Goal: Check status: Check status

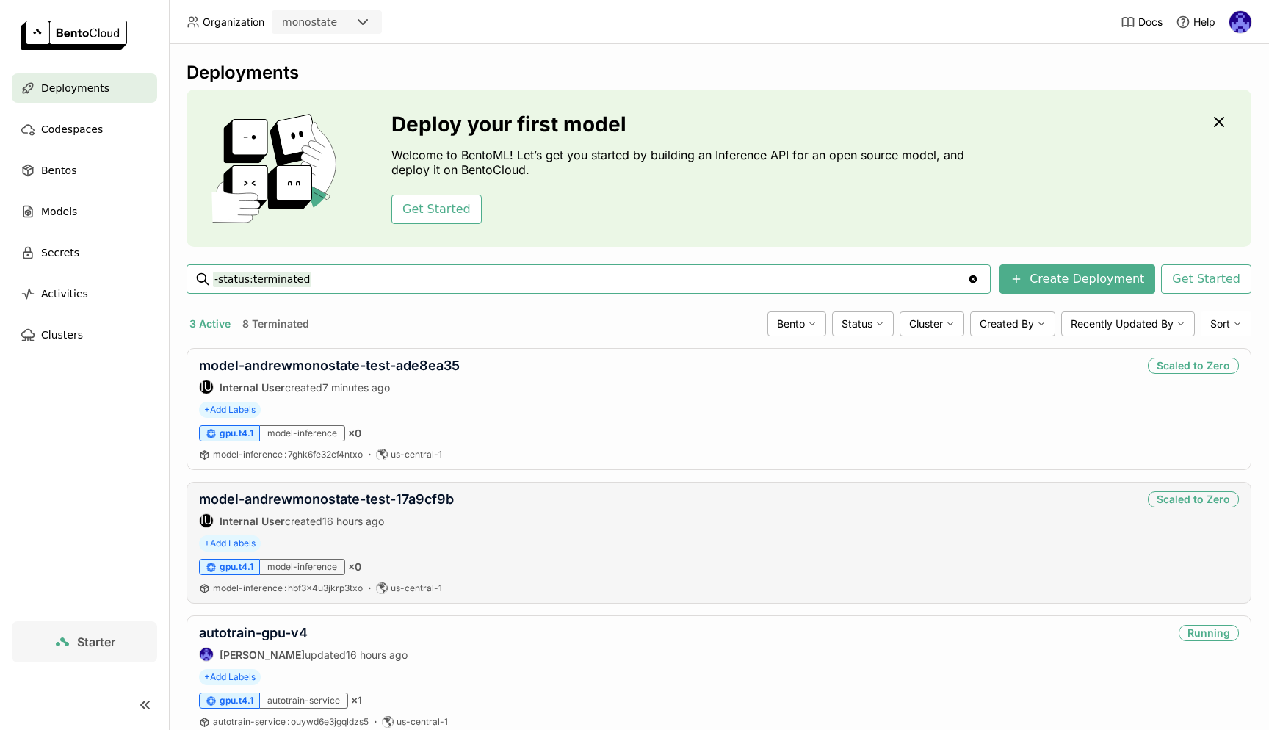
scroll to position [47, 0]
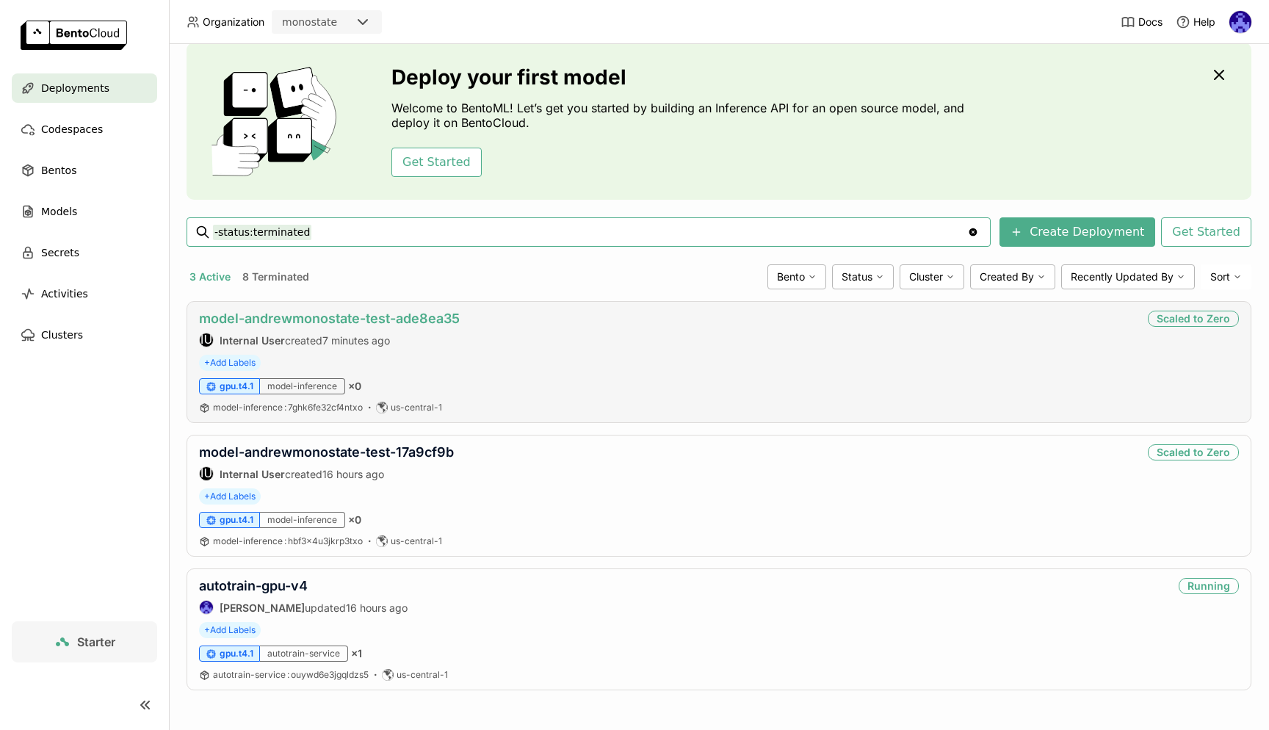
click at [332, 322] on link "model-andrewmonostate-test-ade8ea35" at bounding box center [329, 318] width 261 height 15
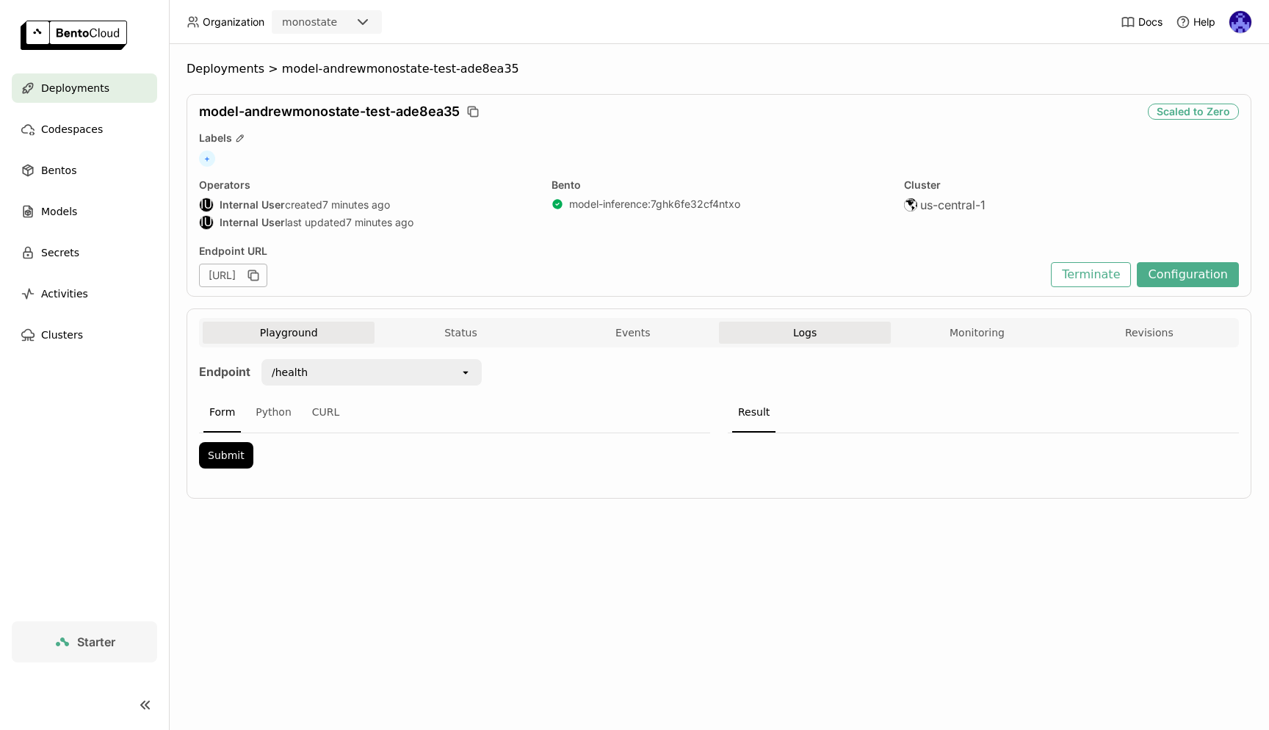
click at [842, 329] on button "Logs" at bounding box center [805, 333] width 172 height 22
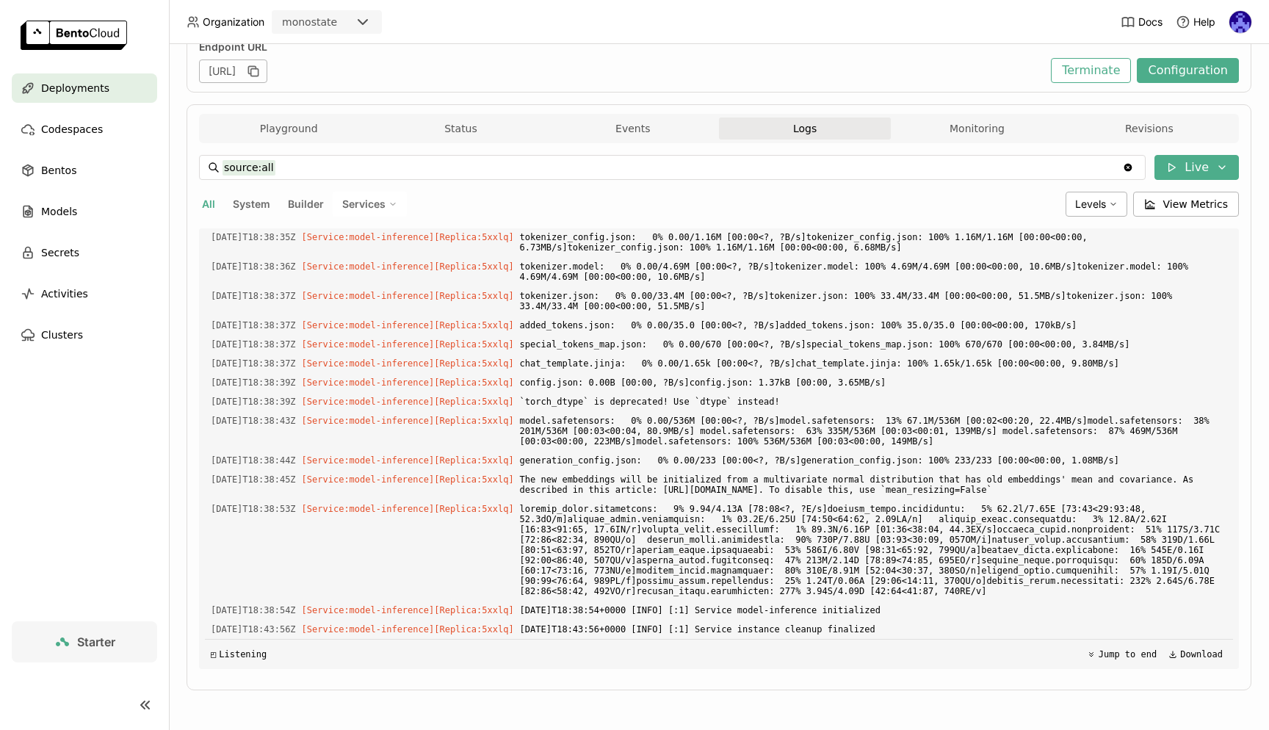
scroll to position [1773, 0]
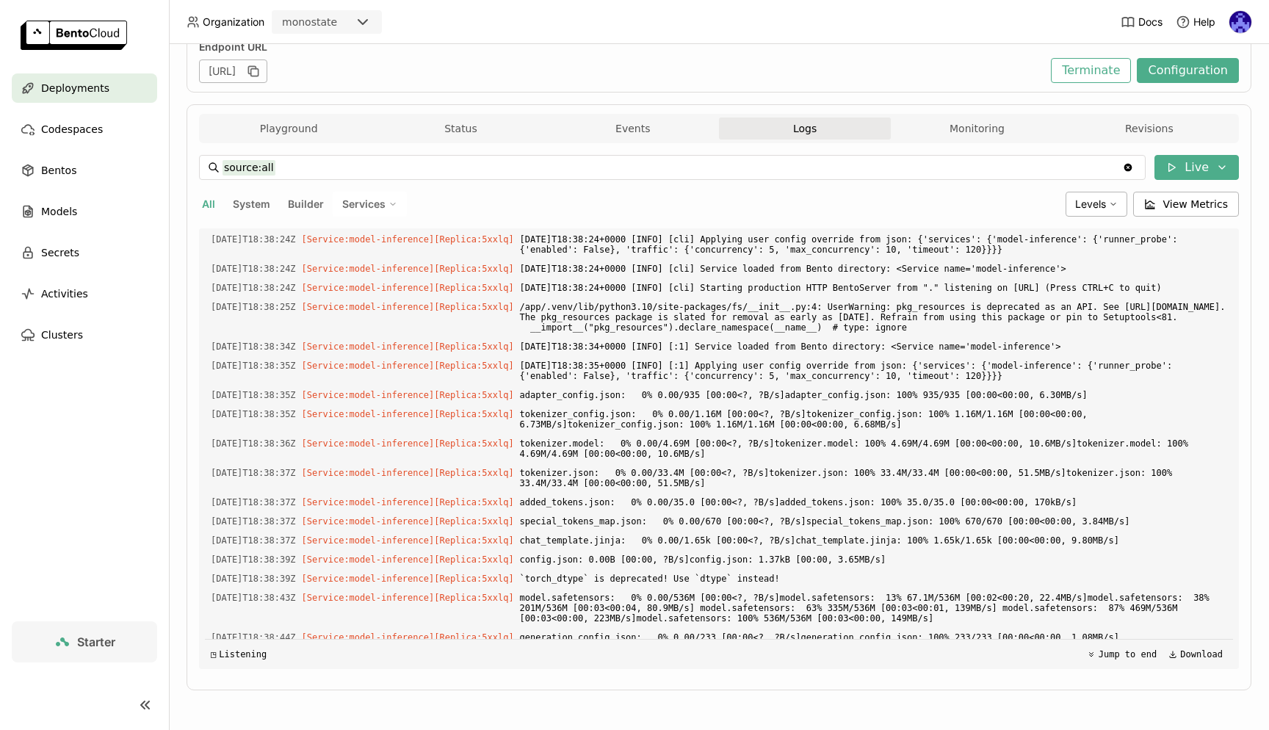
copy div "[DATE]T18:38:12Z [Service:model-inference] [Replica: 5xxlq ] $PORT is set! Over…"
drag, startPoint x: 924, startPoint y: 630, endPoint x: 208, endPoint y: 493, distance: 729.6
click at [208, 493] on div "Load older logs [DATE]T18:37:27Z [Builder] [ model-inference:7ghk6fe32cf4ntxo ]…" at bounding box center [719, 448] width 1028 height 441
copy div "[DATE]T18:38:12Z [Service:model-inference] [Replica: 5xxlq ] $PORT is set! Over…"
click at [256, 67] on icon "button" at bounding box center [251, 69] width 7 height 7
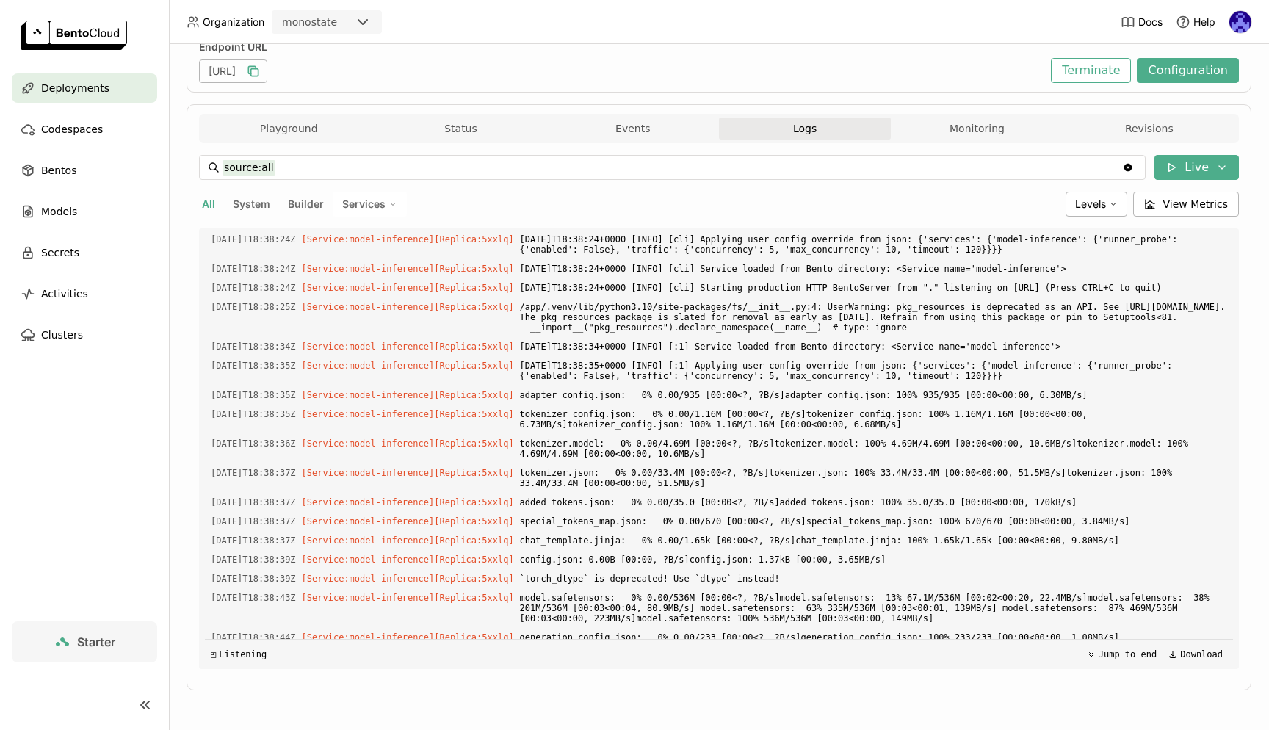
click at [108, 87] on div "Deployments" at bounding box center [84, 87] width 145 height 29
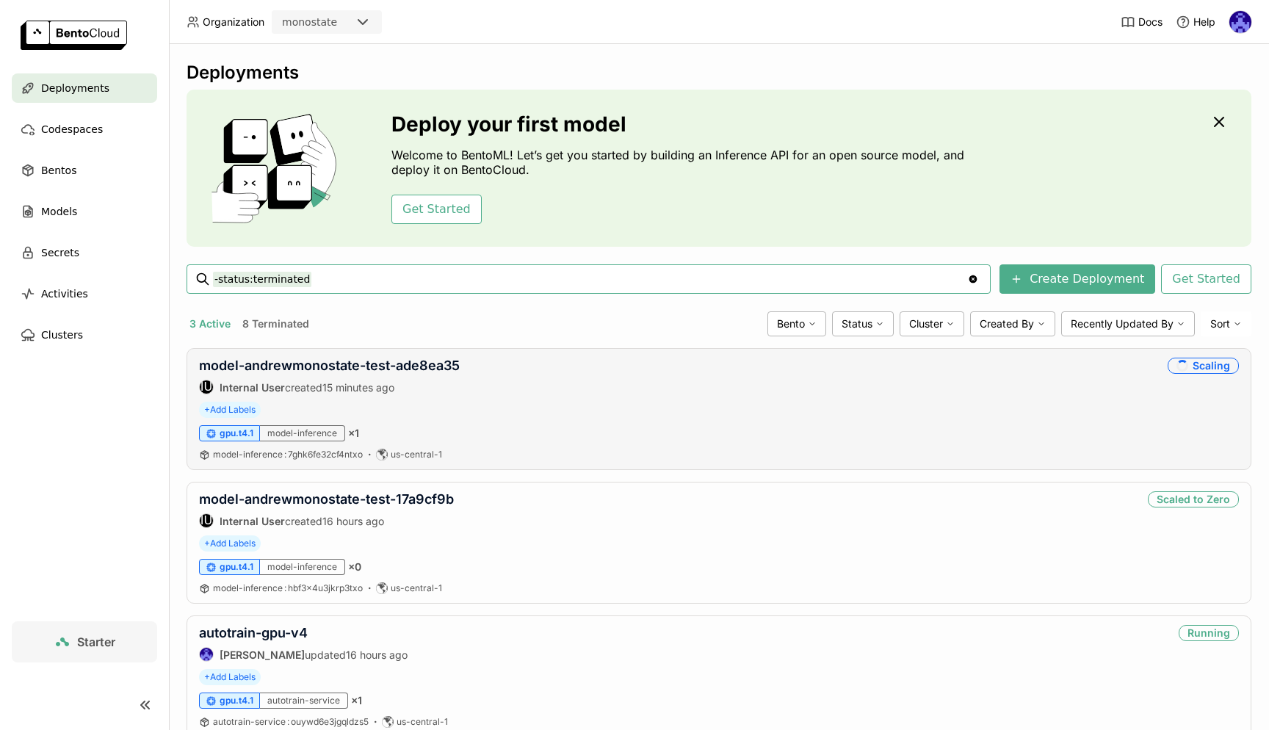
click at [388, 352] on div "model-andrewmonostate-test-ade8ea35 IU Internal User created 15 minutes ago Sca…" at bounding box center [719, 409] width 1065 height 122
click at [392, 361] on link "model-andrewmonostate-test-ade8ea35" at bounding box center [329, 365] width 261 height 15
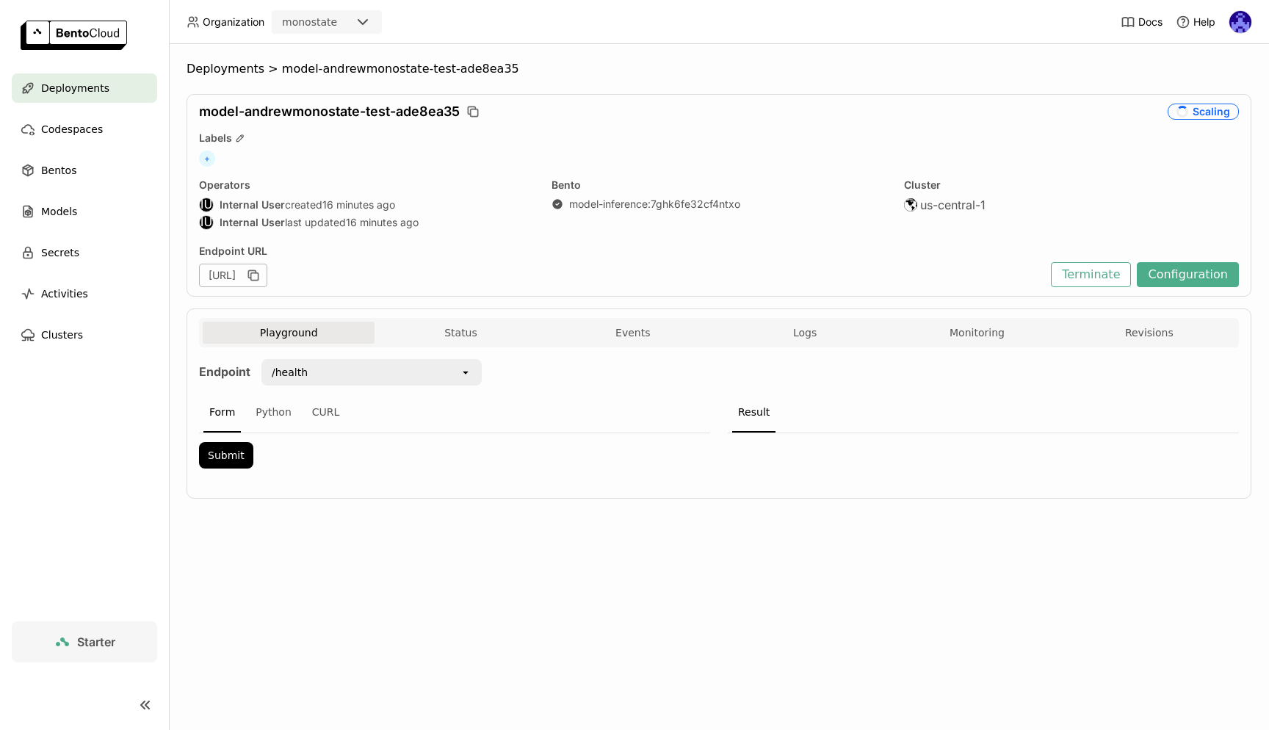
scroll to position [1, 1]
click at [838, 336] on button "Logs" at bounding box center [805, 333] width 172 height 22
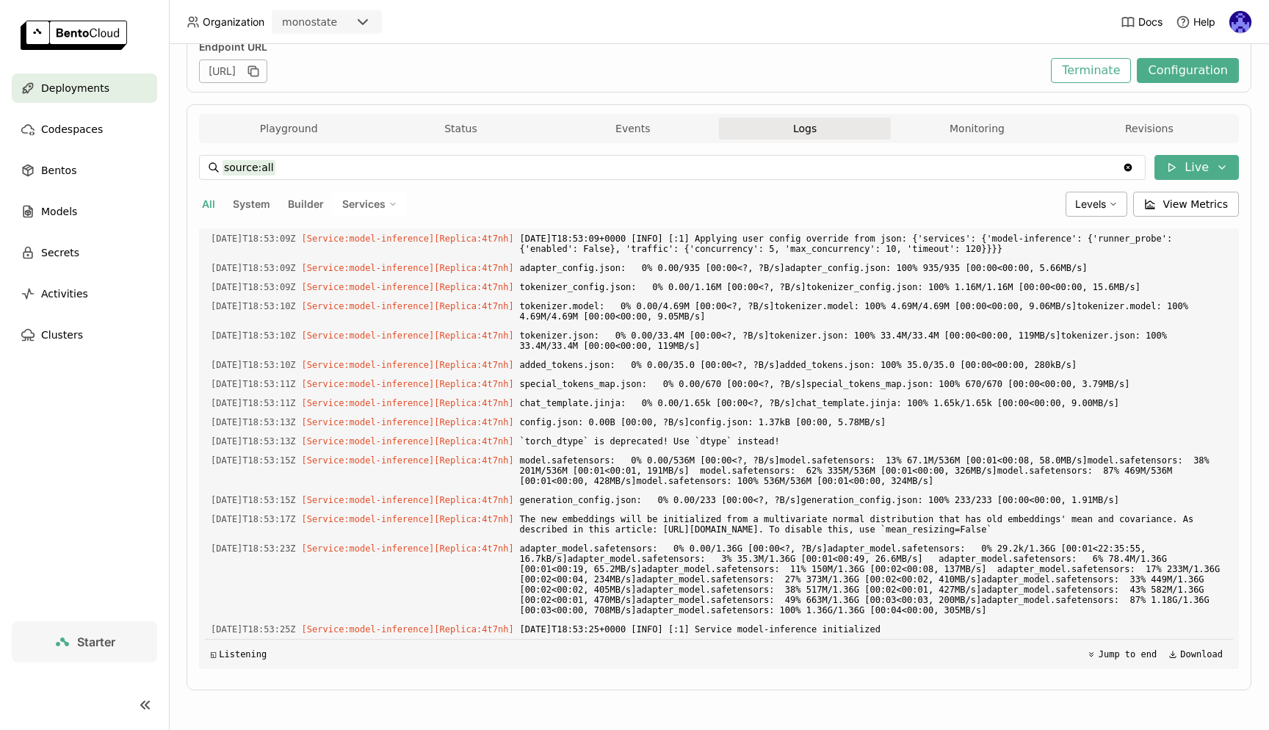
scroll to position [2520, 0]
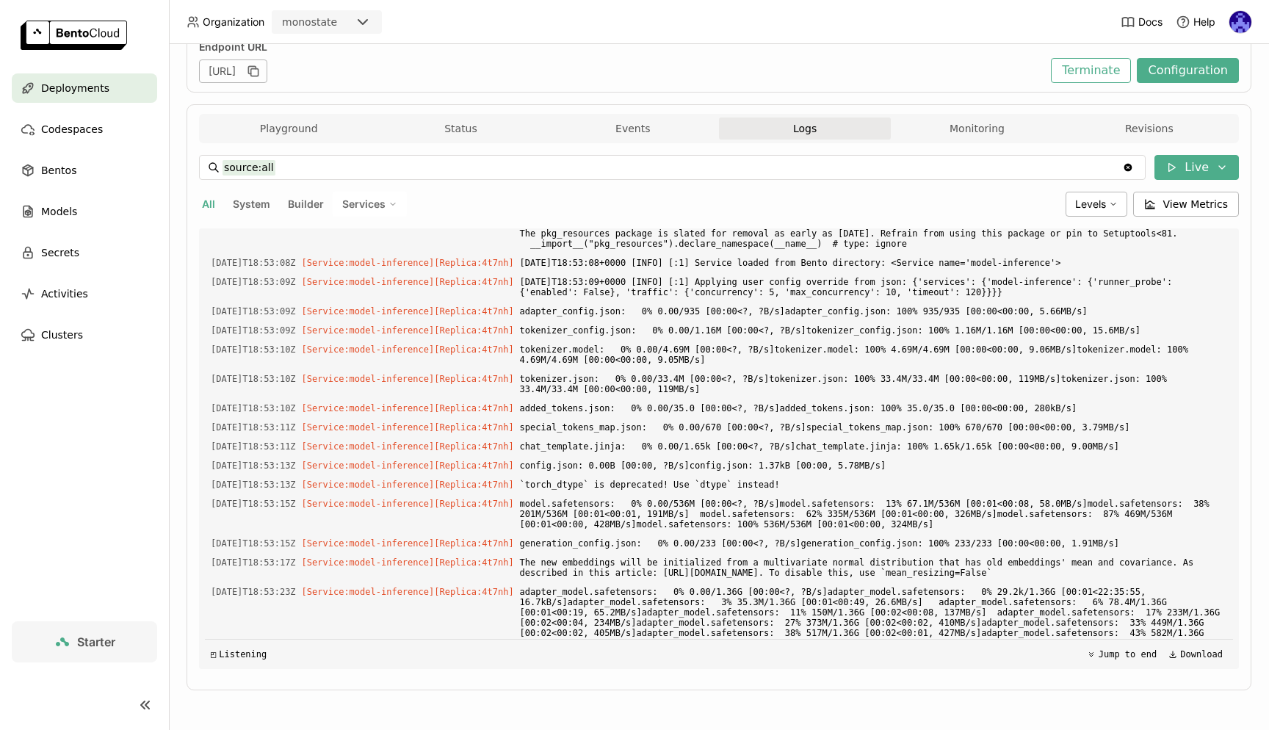
drag, startPoint x: 959, startPoint y: 636, endPoint x: 542, endPoint y: 467, distance: 450.0
click at [542, 467] on div "Load older logs [DATE]T18:37:27Z [Builder] [ model-inference:7ghk6fe32cf4ntxo ]…" at bounding box center [719, 448] width 1028 height 441
copy div "$PORT is set! Overriding $BENTOML_PORT with $PORT (3000) [DATE]T18:52:47Z [Serv…"
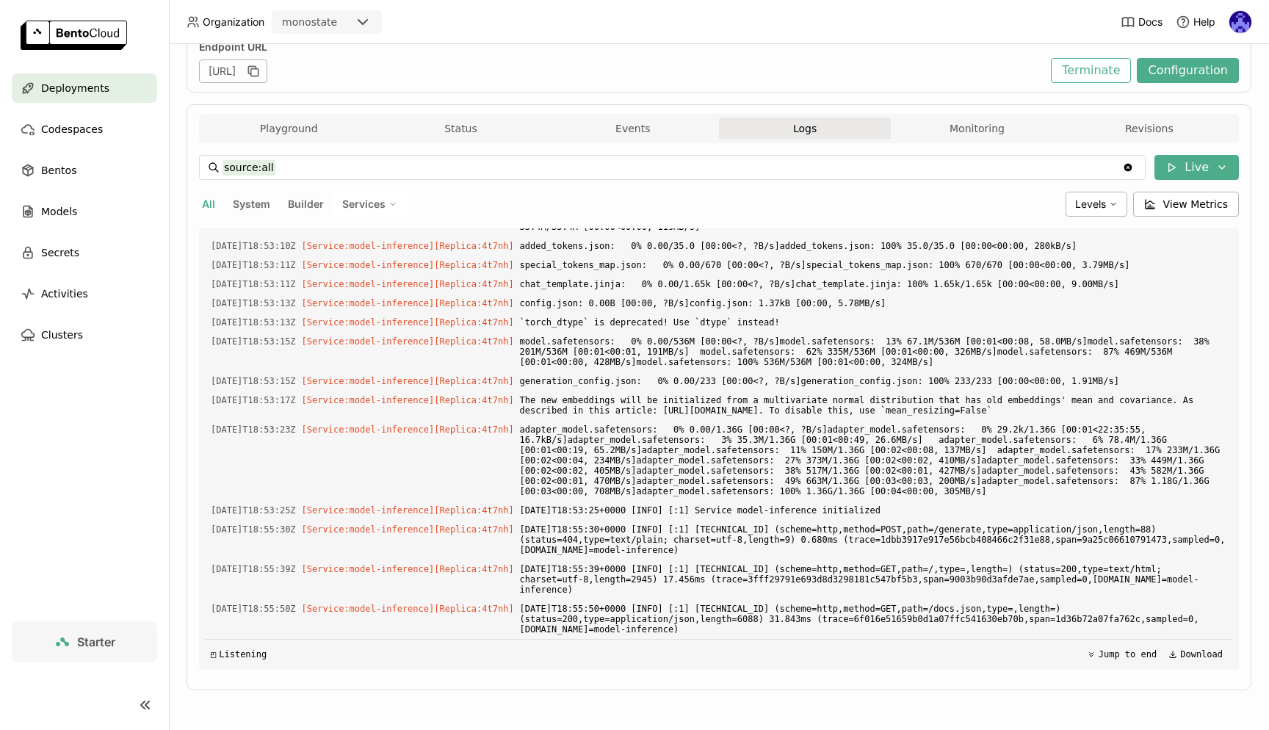
click at [96, 86] on span "Deployments" at bounding box center [75, 88] width 68 height 18
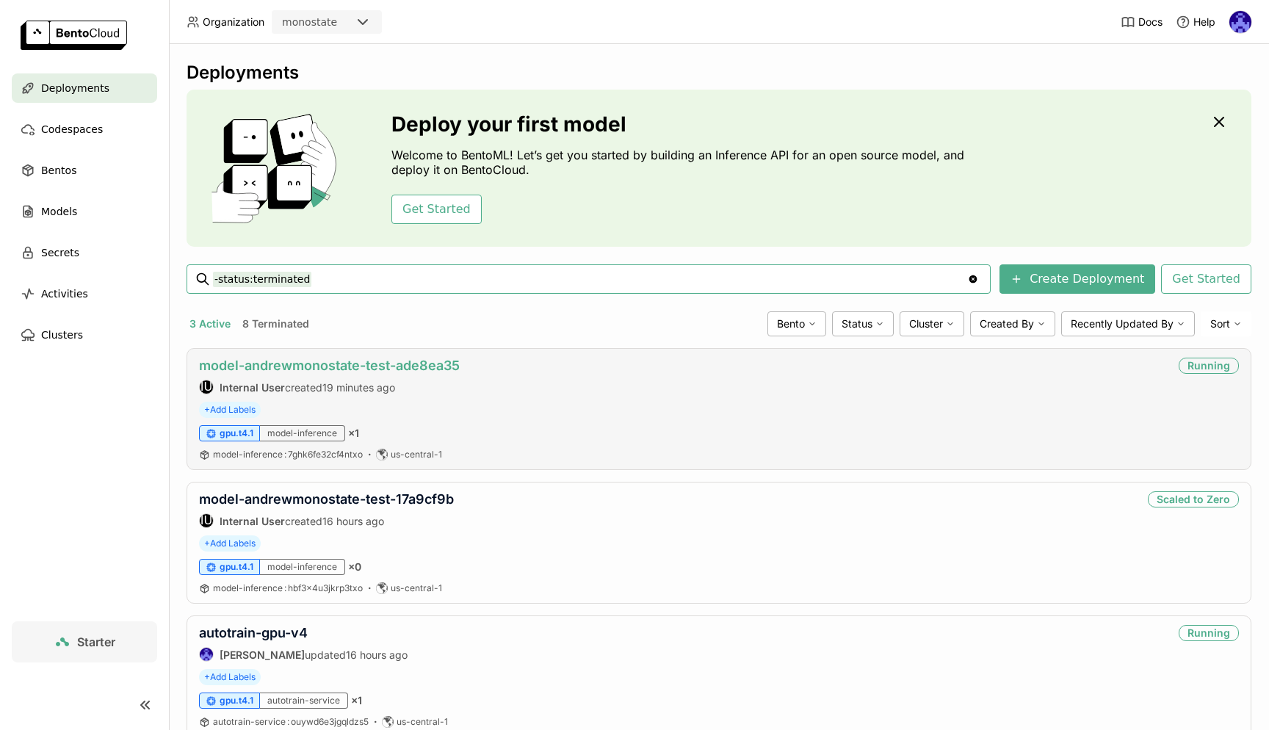
click at [355, 372] on link "model-andrewmonostate-test-ade8ea35" at bounding box center [329, 365] width 261 height 15
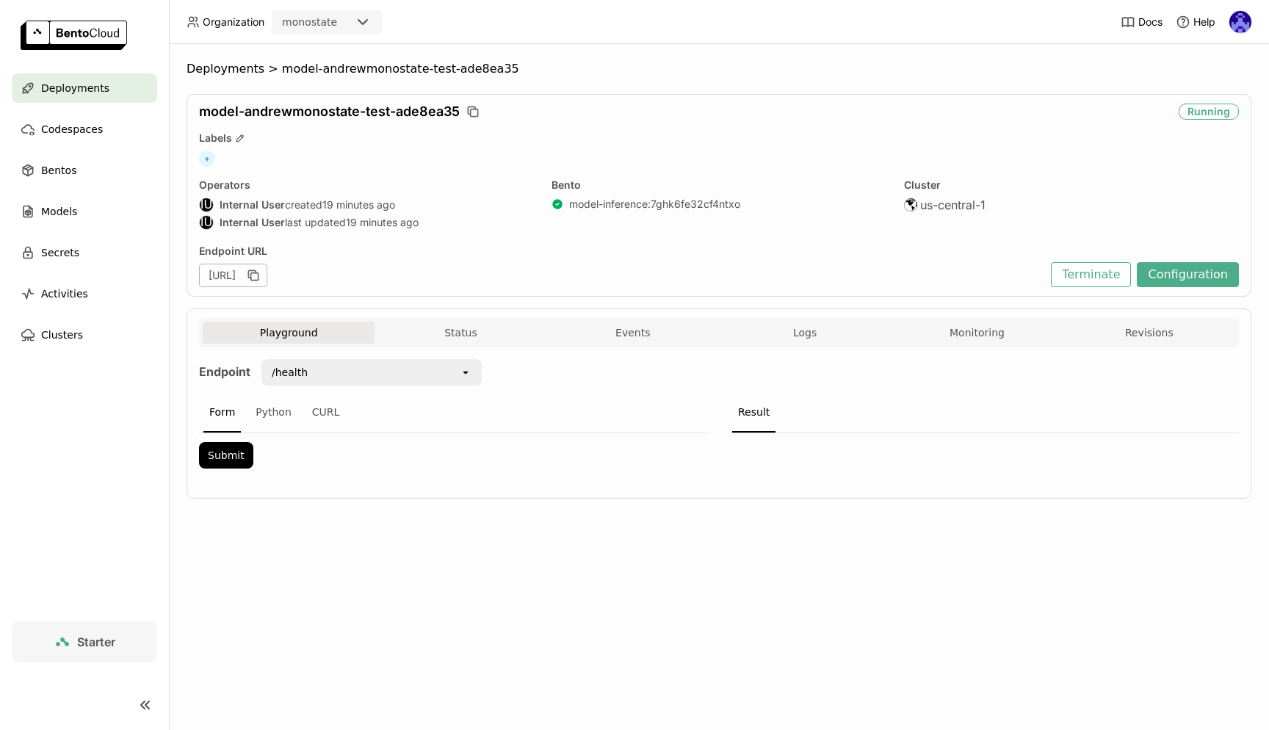
click at [336, 372] on div "/health" at bounding box center [361, 372] width 197 height 23
click at [465, 377] on icon "open" at bounding box center [466, 372] width 12 height 12
click at [472, 376] on div "open" at bounding box center [470, 372] width 21 height 23
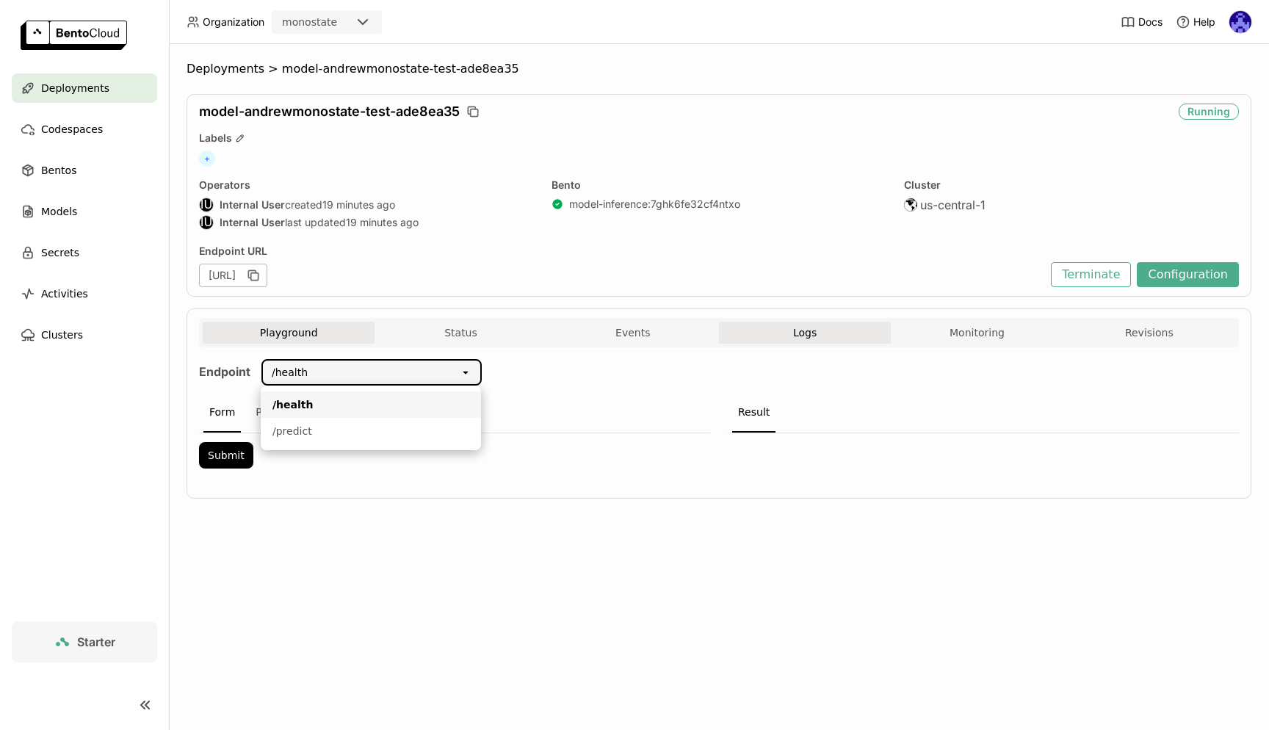
click at [779, 339] on button "Logs" at bounding box center [805, 333] width 172 height 22
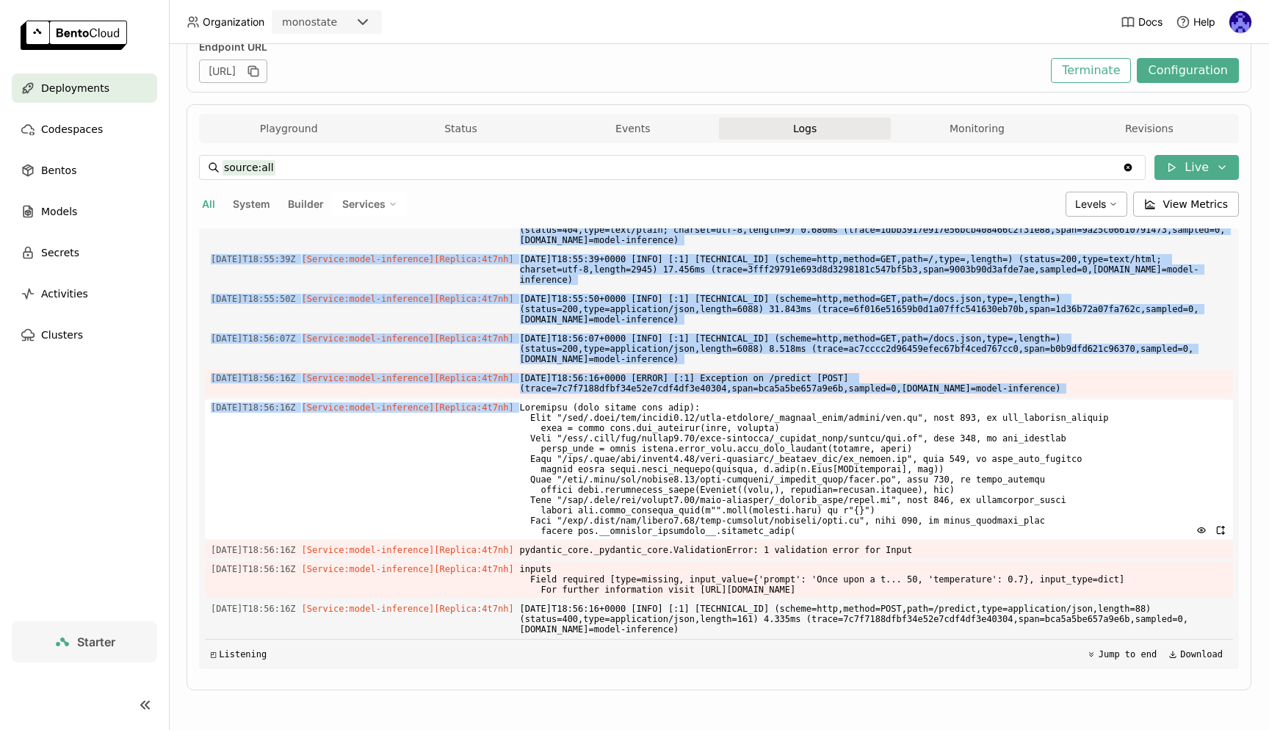
scroll to position [3195, 0]
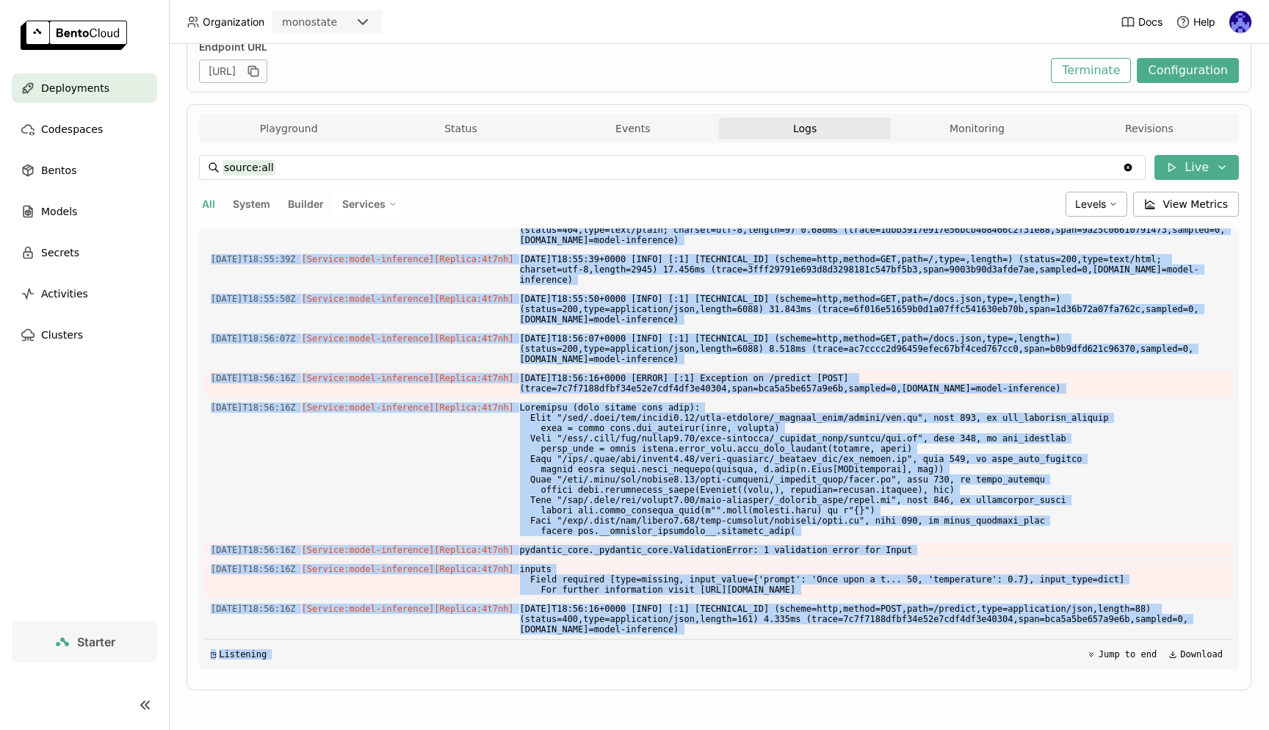
drag, startPoint x: 764, startPoint y: 302, endPoint x: 1133, endPoint y: 643, distance: 503.0
click at [1133, 643] on div "Load older logs [DATE]T18:37:27Z [Builder] [ model-inference:7ghk6fe32cf4ntxo ]…" at bounding box center [719, 448] width 1028 height 441
copy div "[DATE]T18:53:25Z [Service:model-inference] [Replica: 4t7nh ] [DATE]T18:53:25+00…"
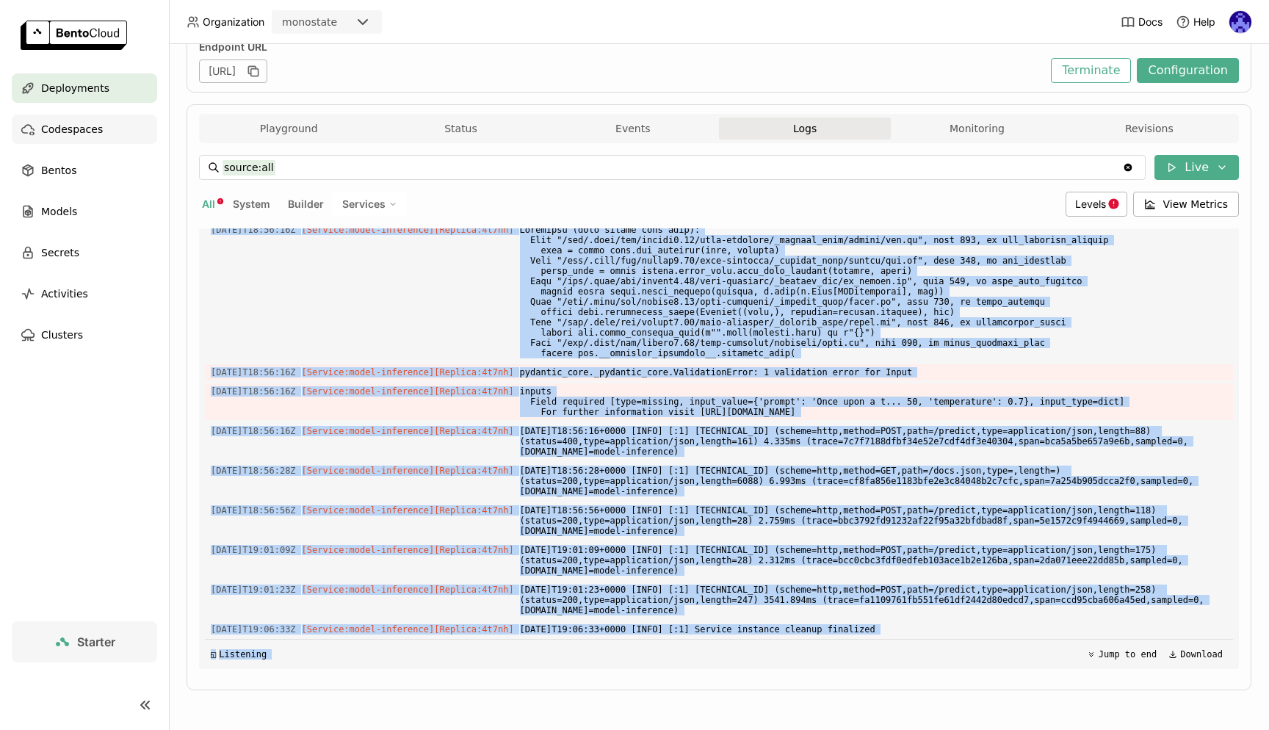
scroll to position [3373, 0]
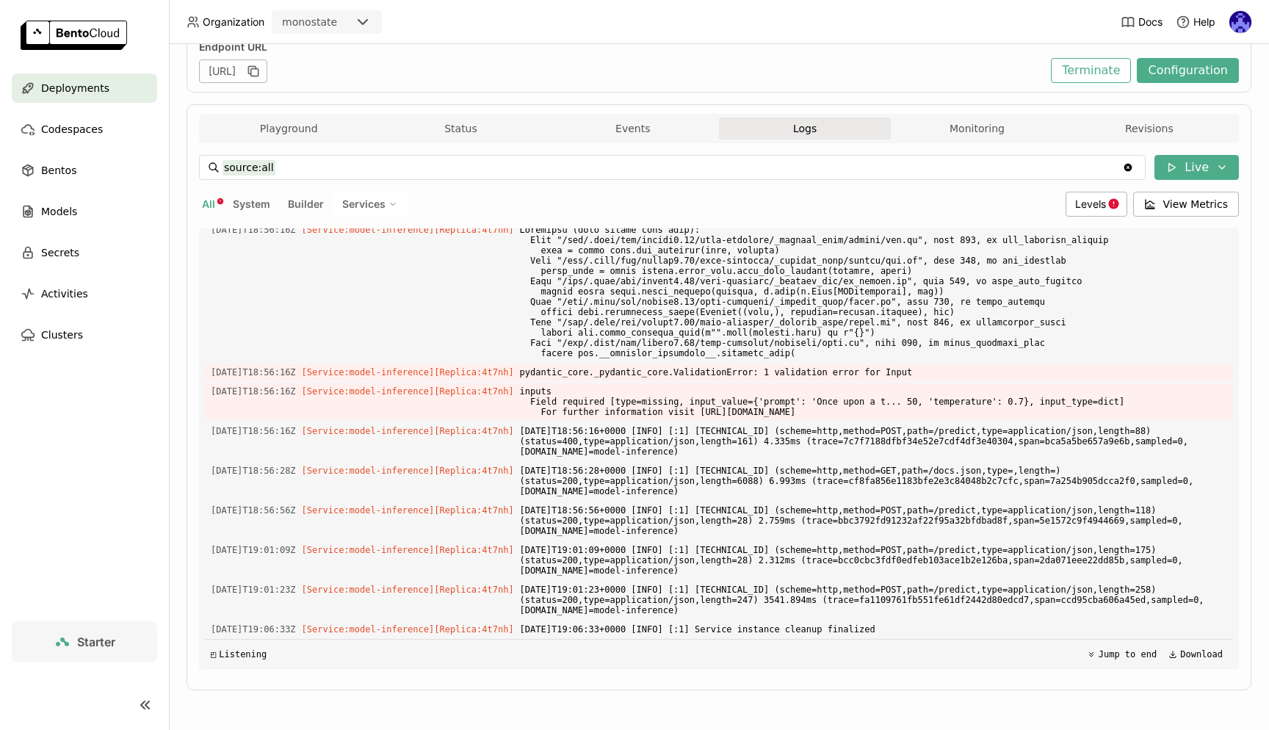
click at [93, 418] on nav "Deployments Codespaces Bentos Models Secrets Activities Clusters" at bounding box center [84, 347] width 169 height 548
click at [78, 80] on span "Deployments" at bounding box center [75, 88] width 68 height 18
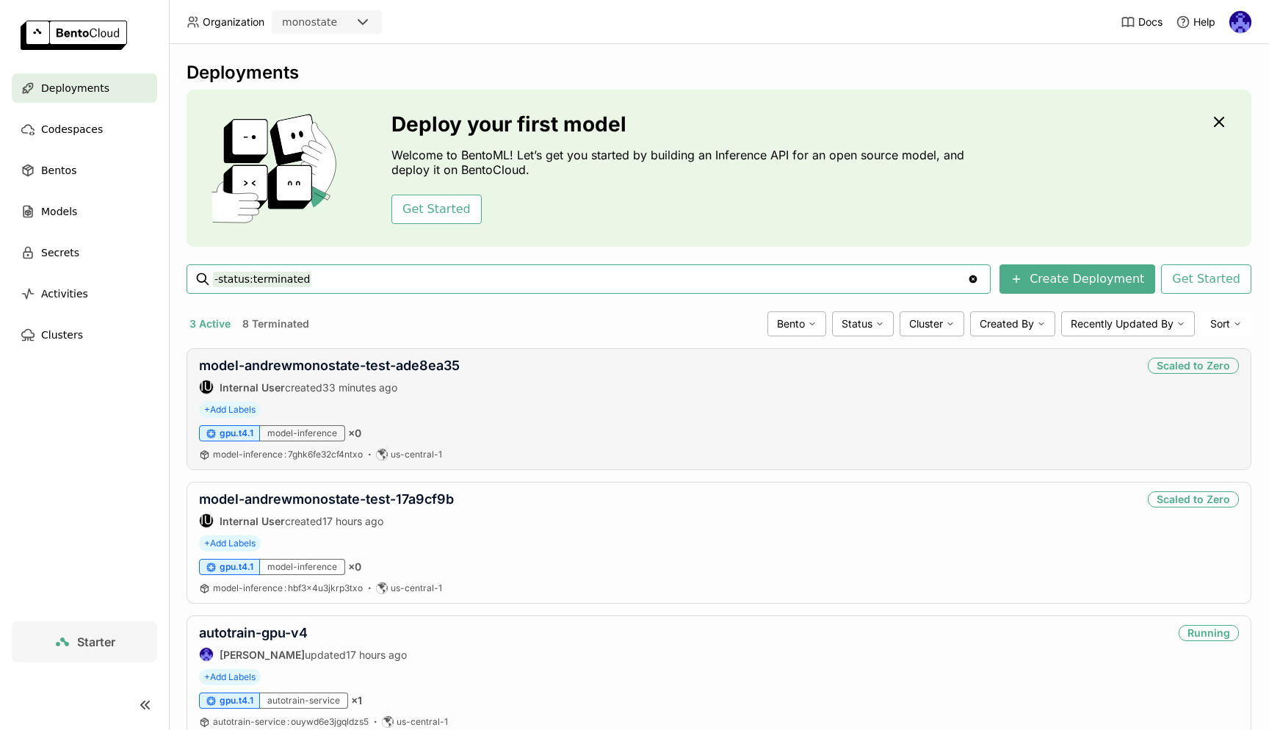
scroll to position [47, 0]
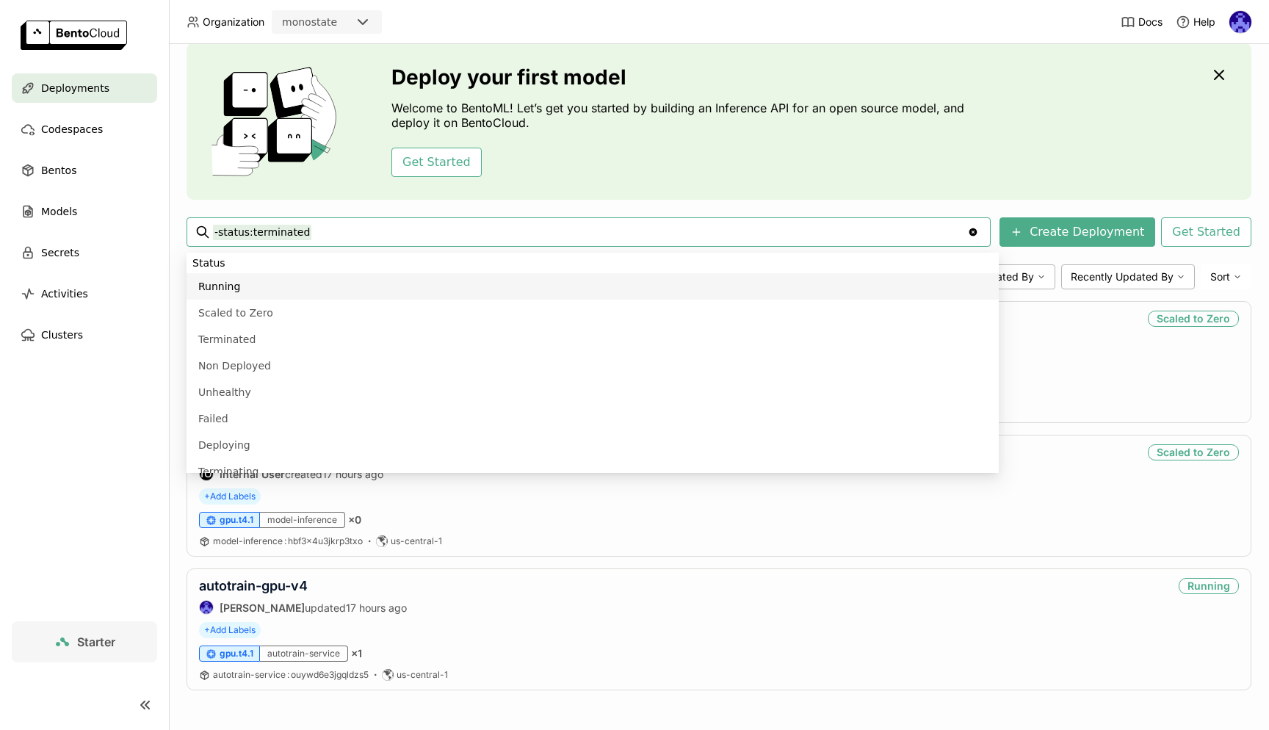
click at [97, 468] on nav "Deployments Codespaces Bentos Models Secrets Activities Clusters" at bounding box center [84, 347] width 169 height 548
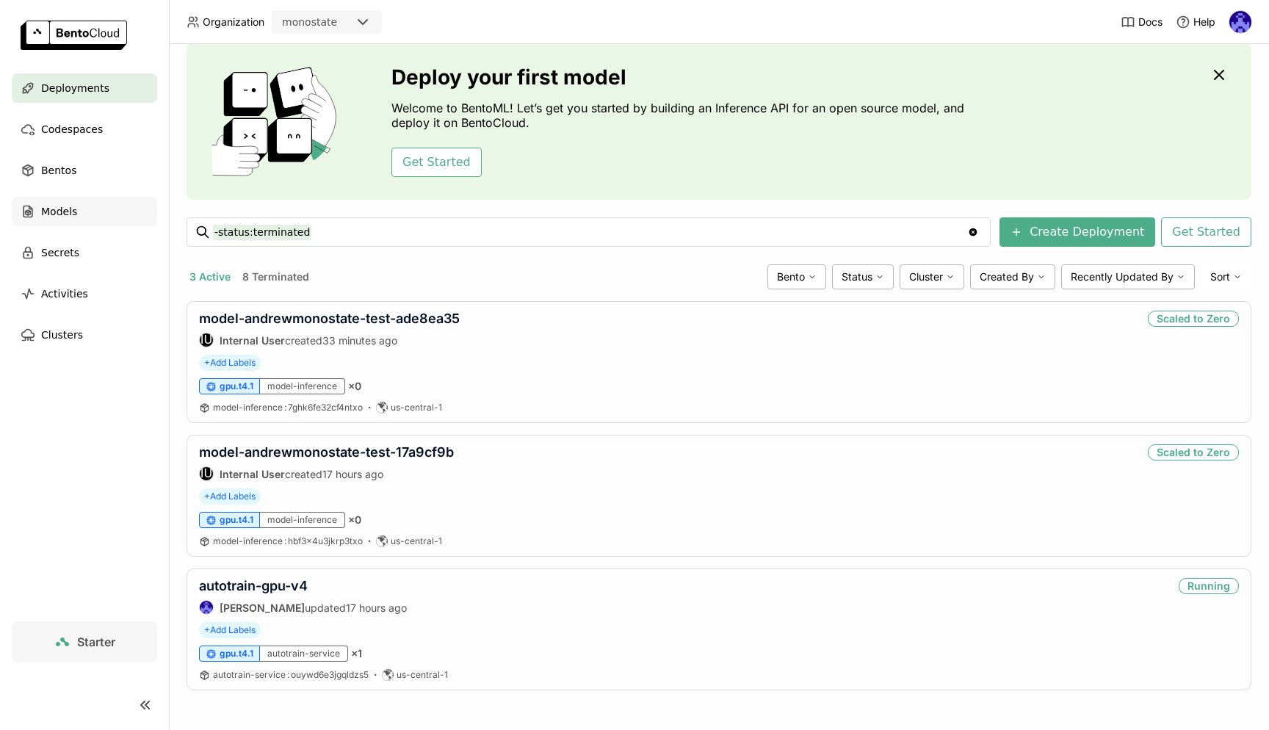
click at [52, 205] on span "Models" at bounding box center [59, 212] width 36 height 18
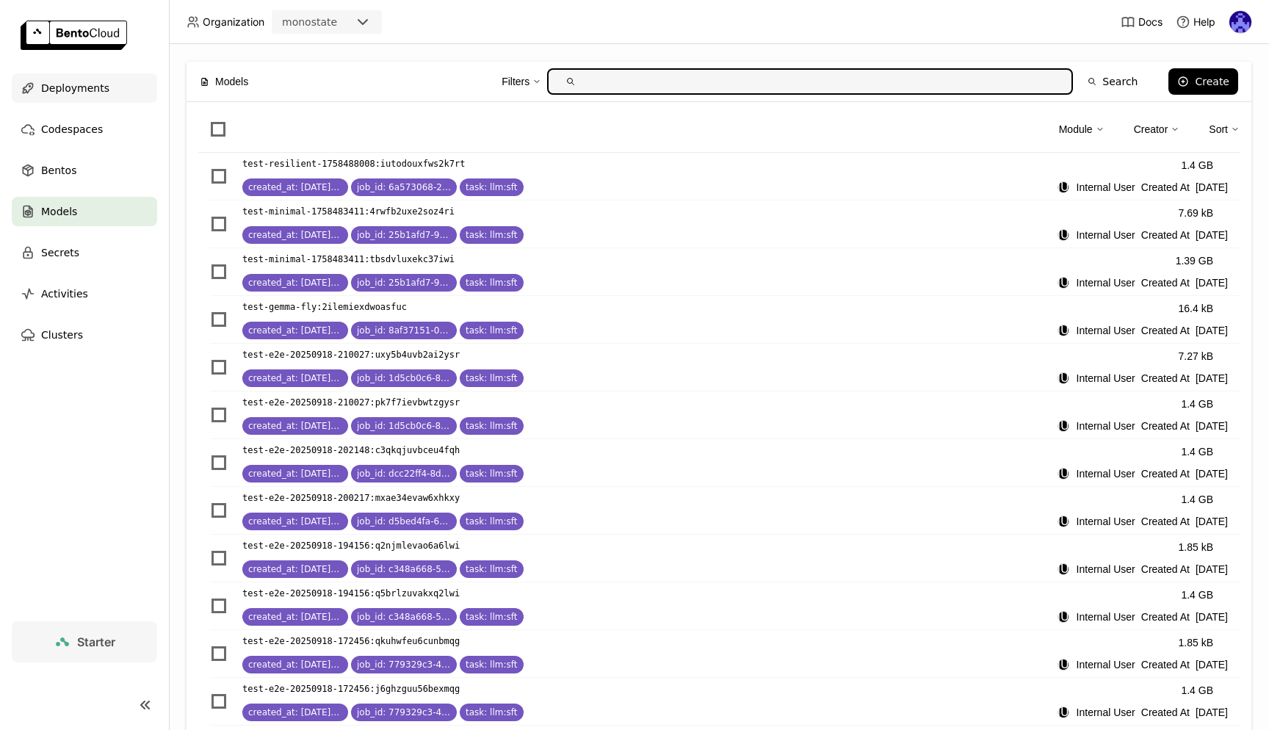
click at [87, 88] on span "Deployments" at bounding box center [75, 88] width 68 height 18
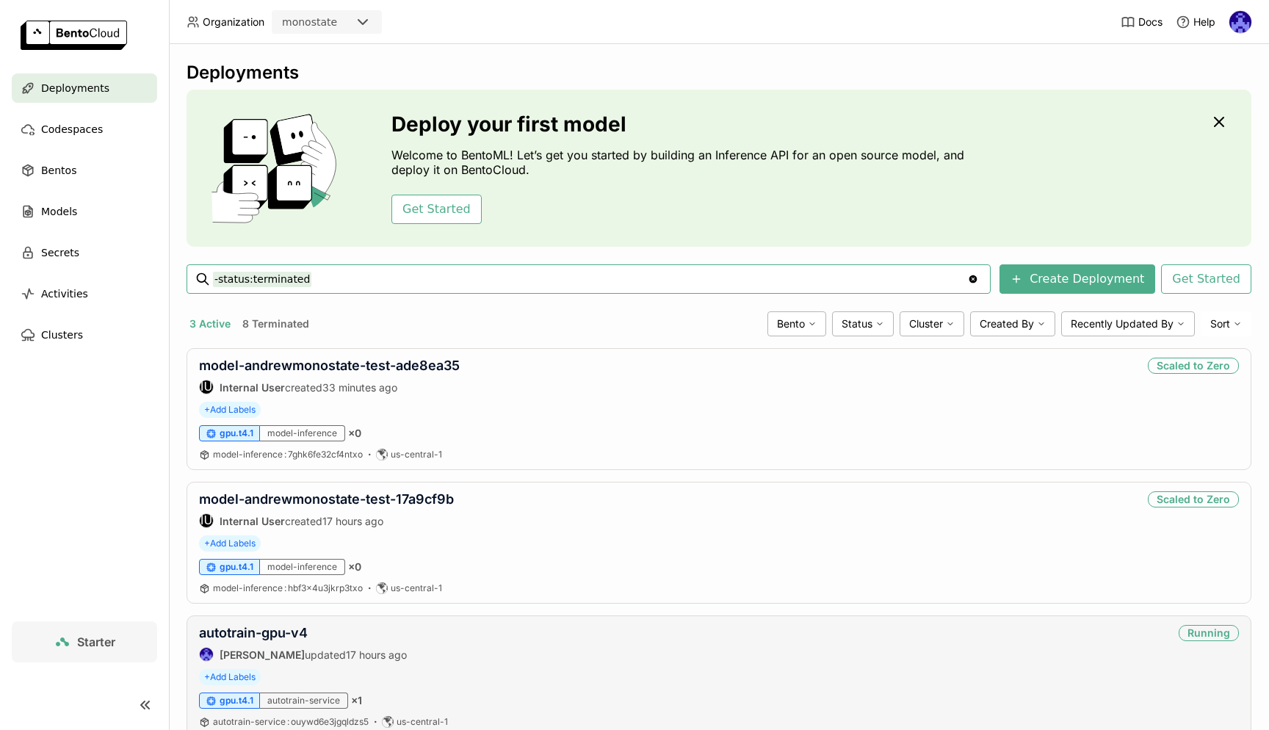
scroll to position [47, 0]
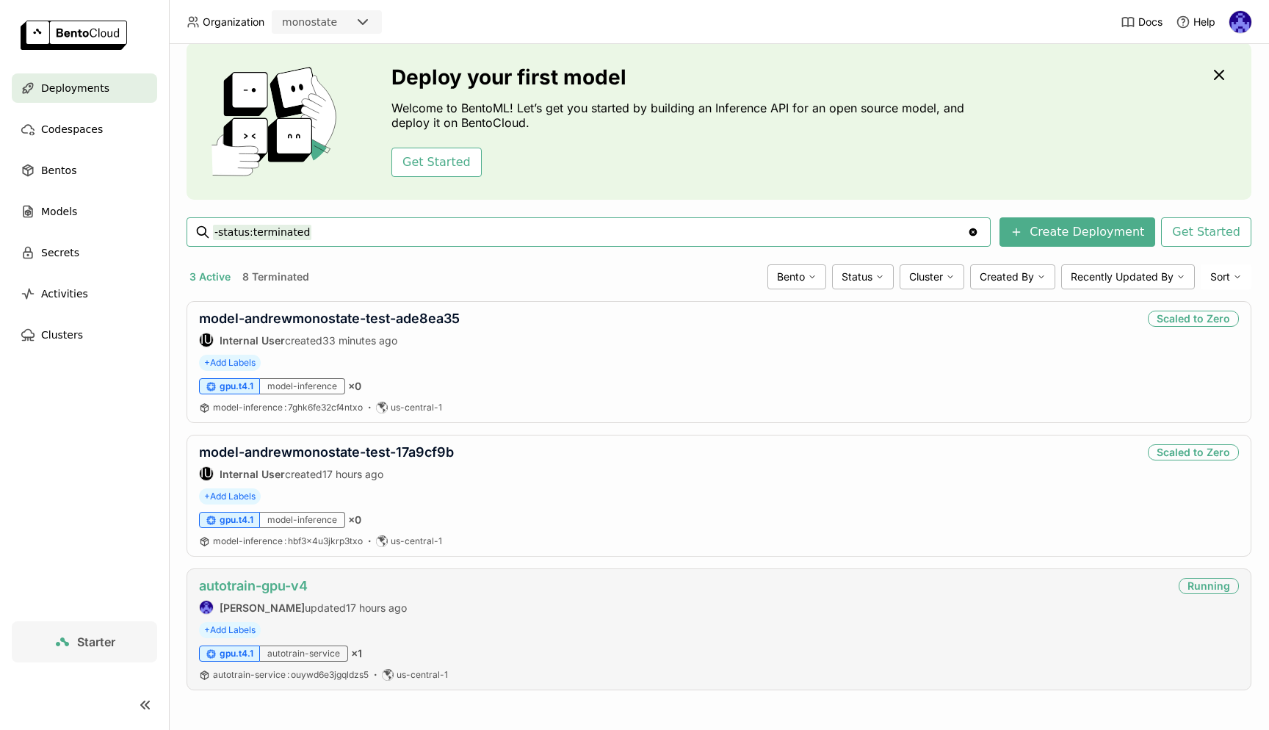
click at [267, 585] on link "autotrain-gpu-v4" at bounding box center [253, 585] width 109 height 15
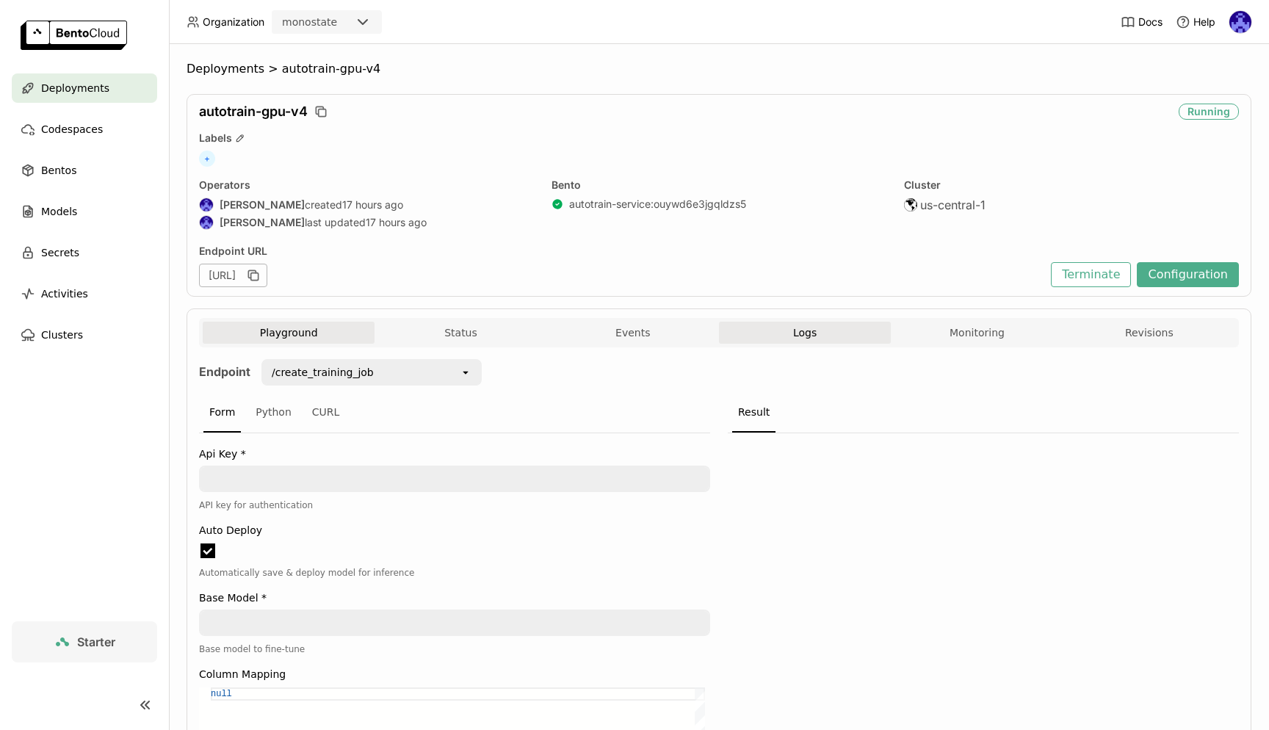
click at [816, 333] on button "Logs" at bounding box center [805, 333] width 172 height 22
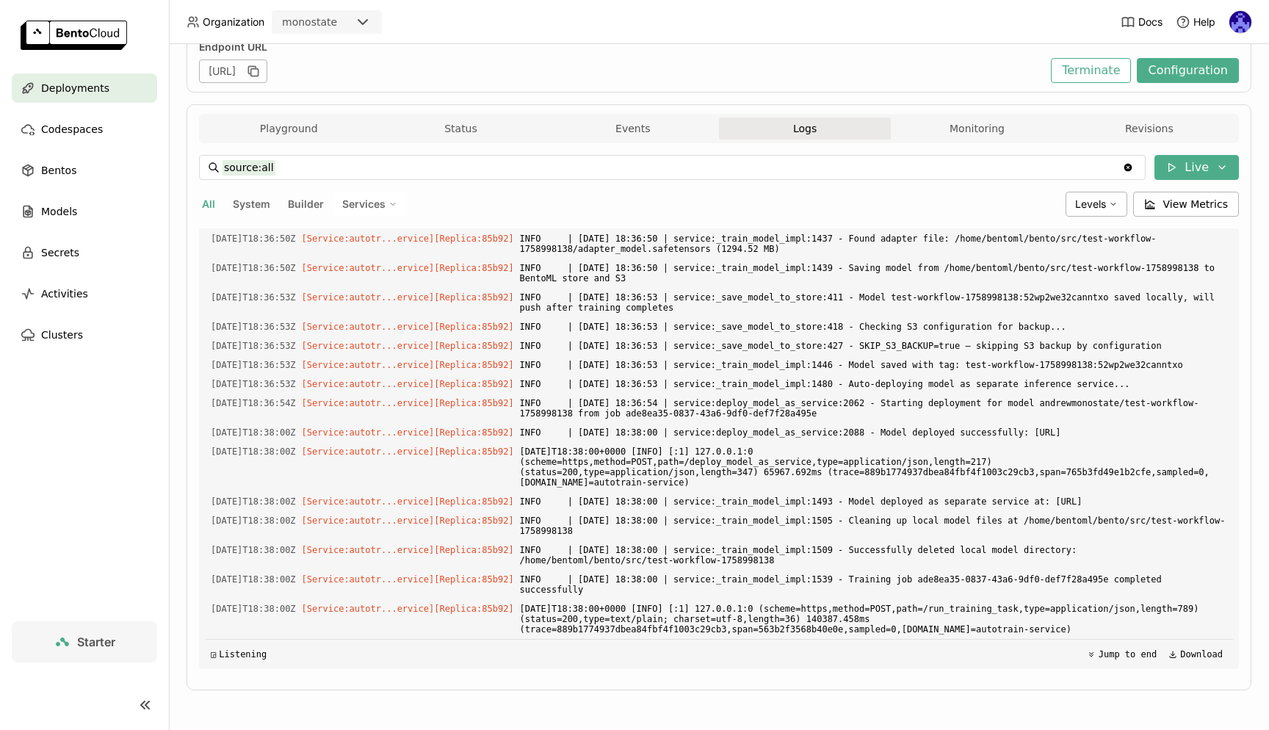
scroll to position [2236, 0]
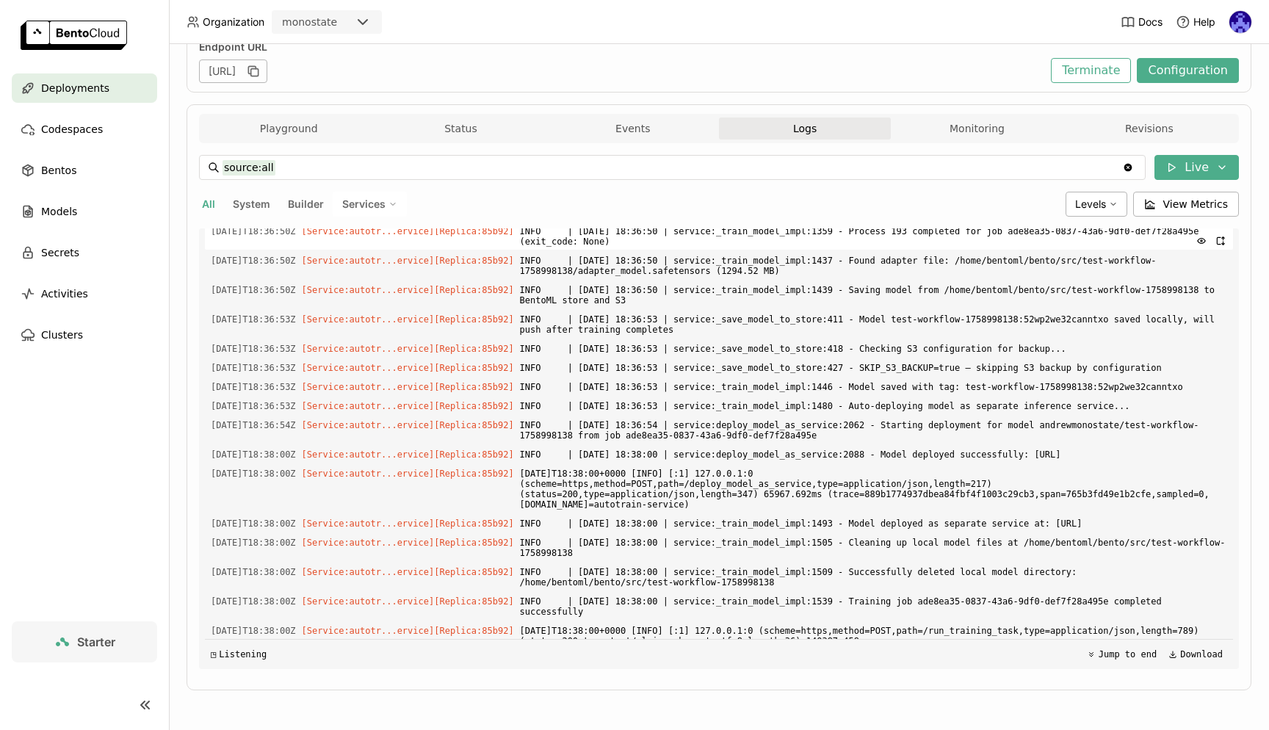
drag, startPoint x: 641, startPoint y: 629, endPoint x: 763, endPoint y: 560, distance: 140.1
click at [764, 560] on div "Load older logs [DATE]T02:28:40Z [Builder] [ autotrain-service:ouywd6e3jgqldzs5…" at bounding box center [719, 448] width 1028 height 441
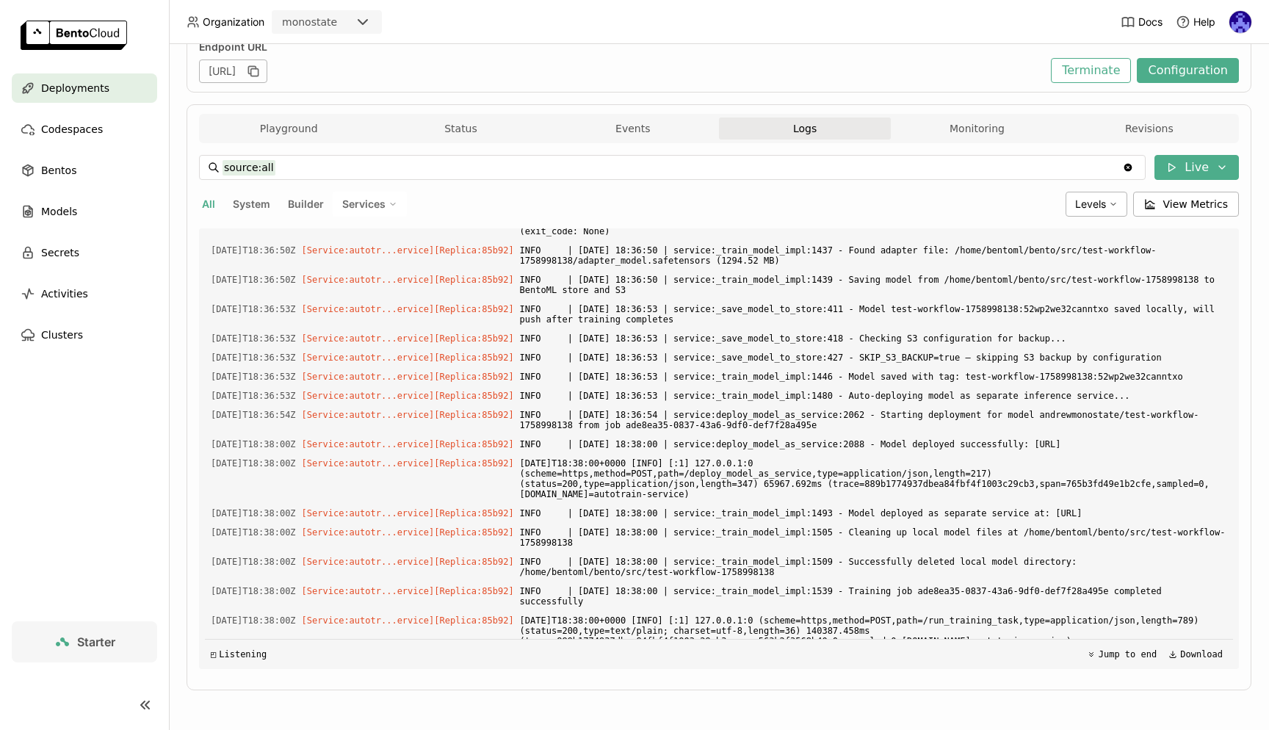
scroll to position [2355, 0]
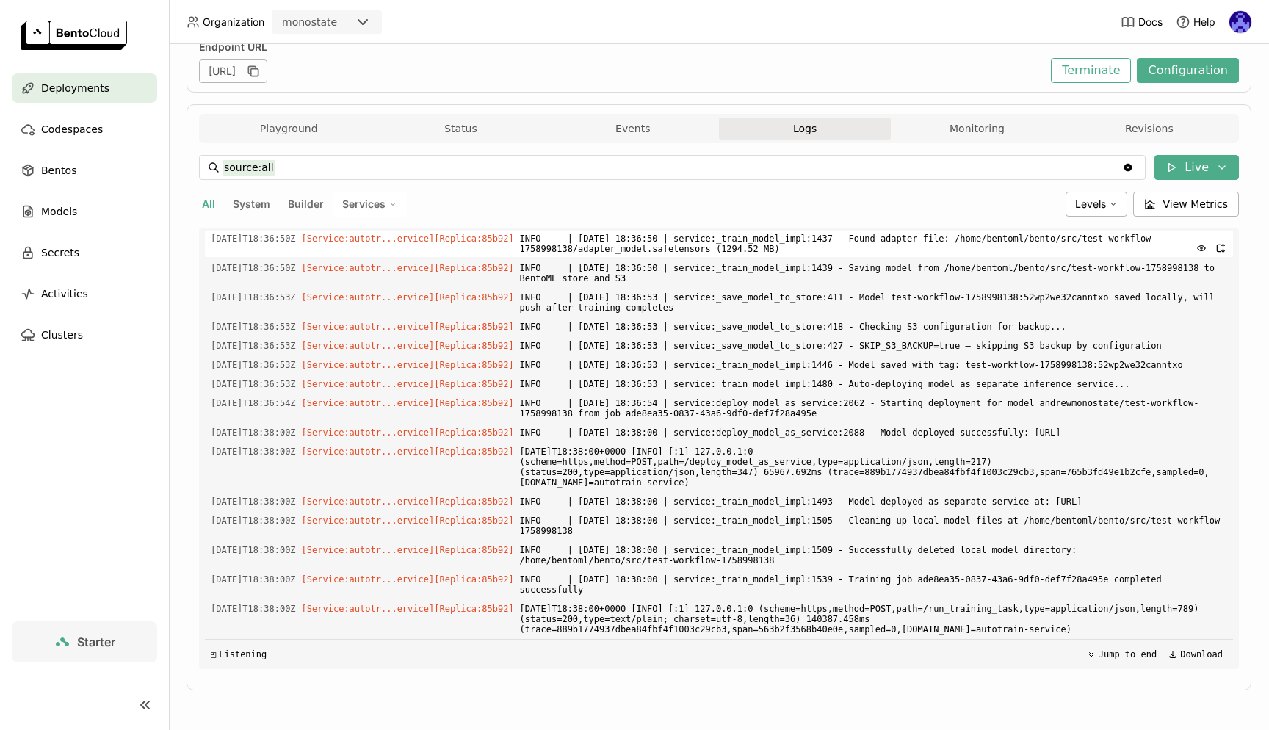
drag, startPoint x: 718, startPoint y: 458, endPoint x: 698, endPoint y: 465, distance: 21.6
click at [717, 228] on span "INFO | [DATE] 18:36:50 | service:_train_model_impl:1359 - Process 193 completed…" at bounding box center [873, 214] width 707 height 26
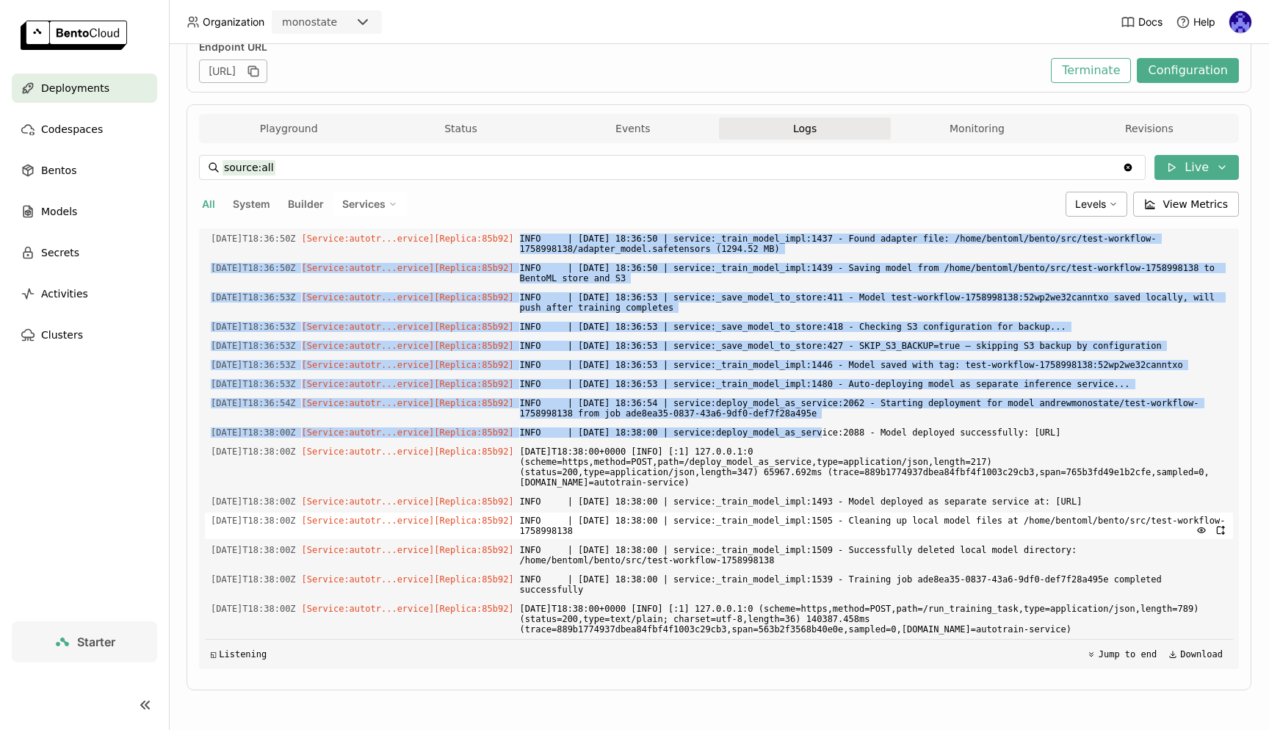
scroll to position [2628, 0]
drag, startPoint x: 541, startPoint y: 471, endPoint x: 742, endPoint y: 631, distance: 257.6
click at [742, 631] on div "Load older logs [DATE]T02:28:40Z [Builder] [ autotrain-service:ouywd6e3jgqldzs5…" at bounding box center [719, 448] width 1028 height 441
copy div "LORE | 4472-91-50 78:37:74 | ipsumdo:_sitam_conse_adip:9219 - Elits doeiusm tem…"
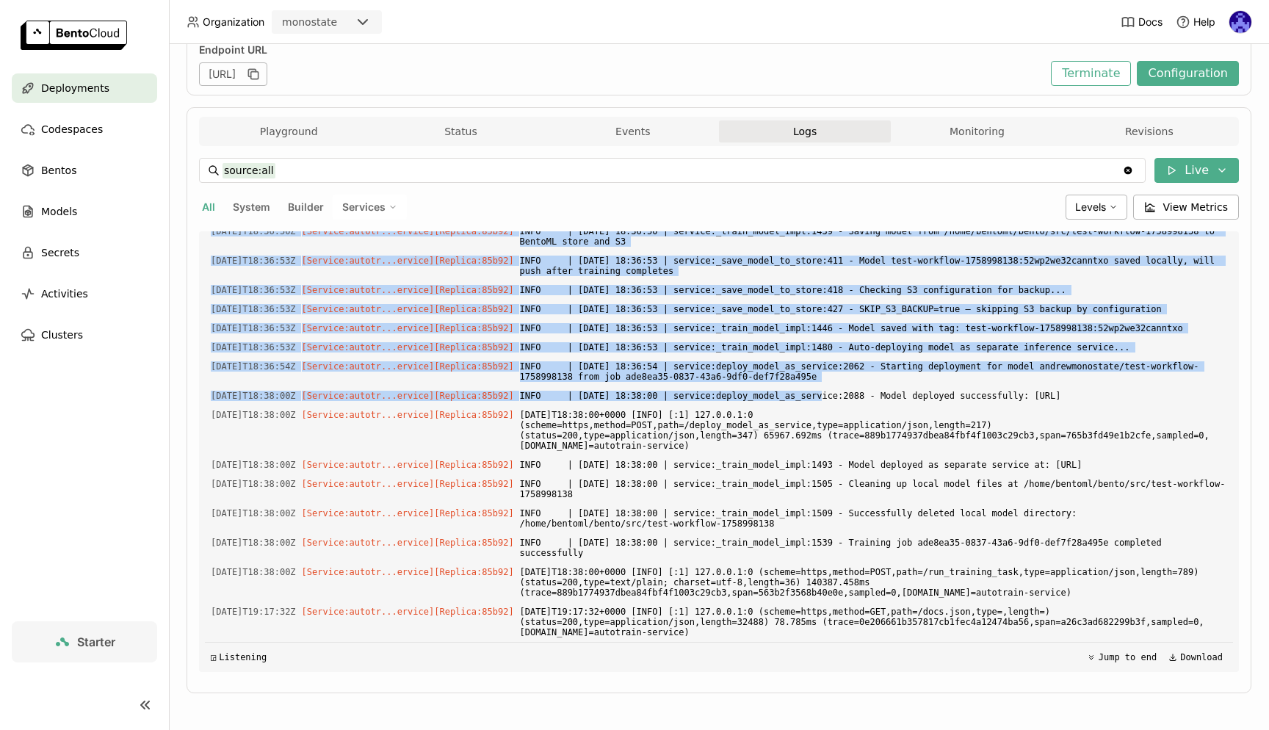
scroll to position [2433, 0]
copy div "LORE | 4472-91-50 78:37:74 | ipsumdo:_sitam_conse_adip:9219 - Elits doeiusm tem…"
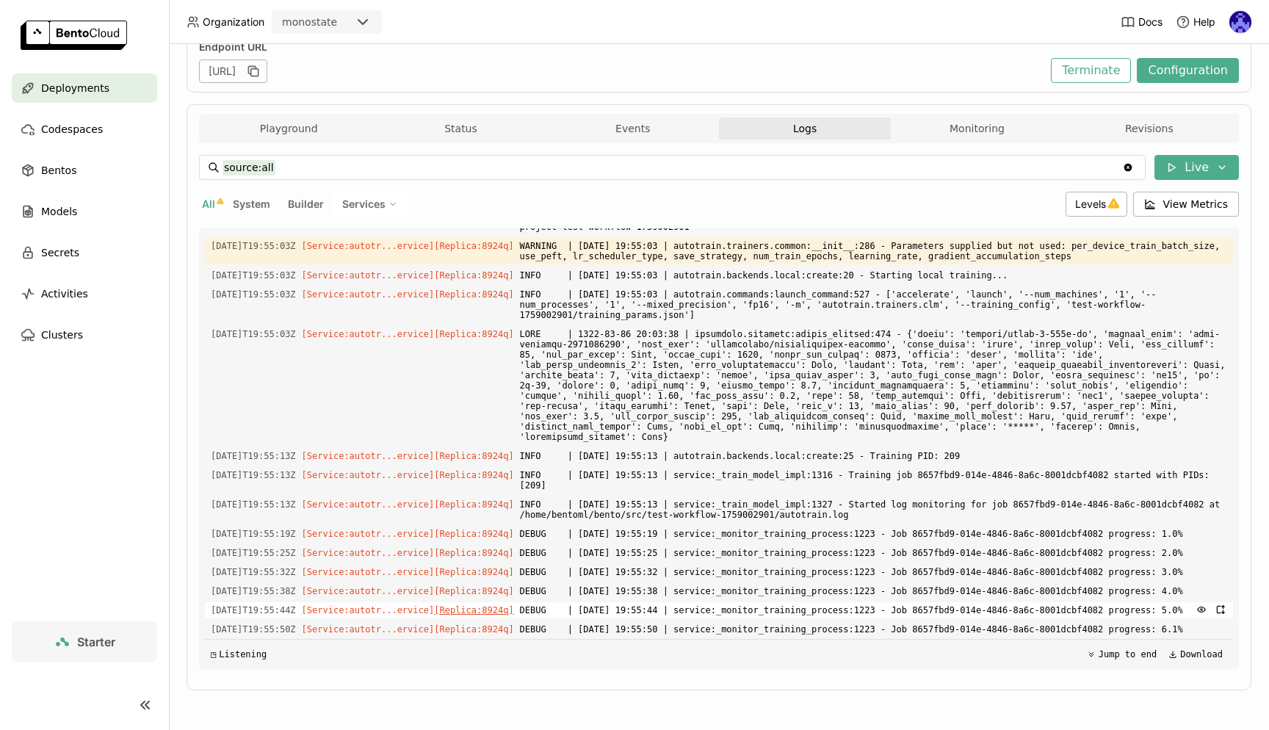
scroll to position [9403, 0]
drag, startPoint x: 652, startPoint y: 475, endPoint x: 780, endPoint y: 622, distance: 194.7
click at [779, 621] on div "Load older logs [DATE]T02:08:20Z [Service:autotr...ervice] [Replica: 2czbw ] [D…" at bounding box center [719, 448] width 1028 height 441
click at [780, 621] on span "DEBUG | [DATE] 19:55:50 | service:_monitor_training_process:1223 - Job 8657fbd9…" at bounding box center [873, 629] width 707 height 16
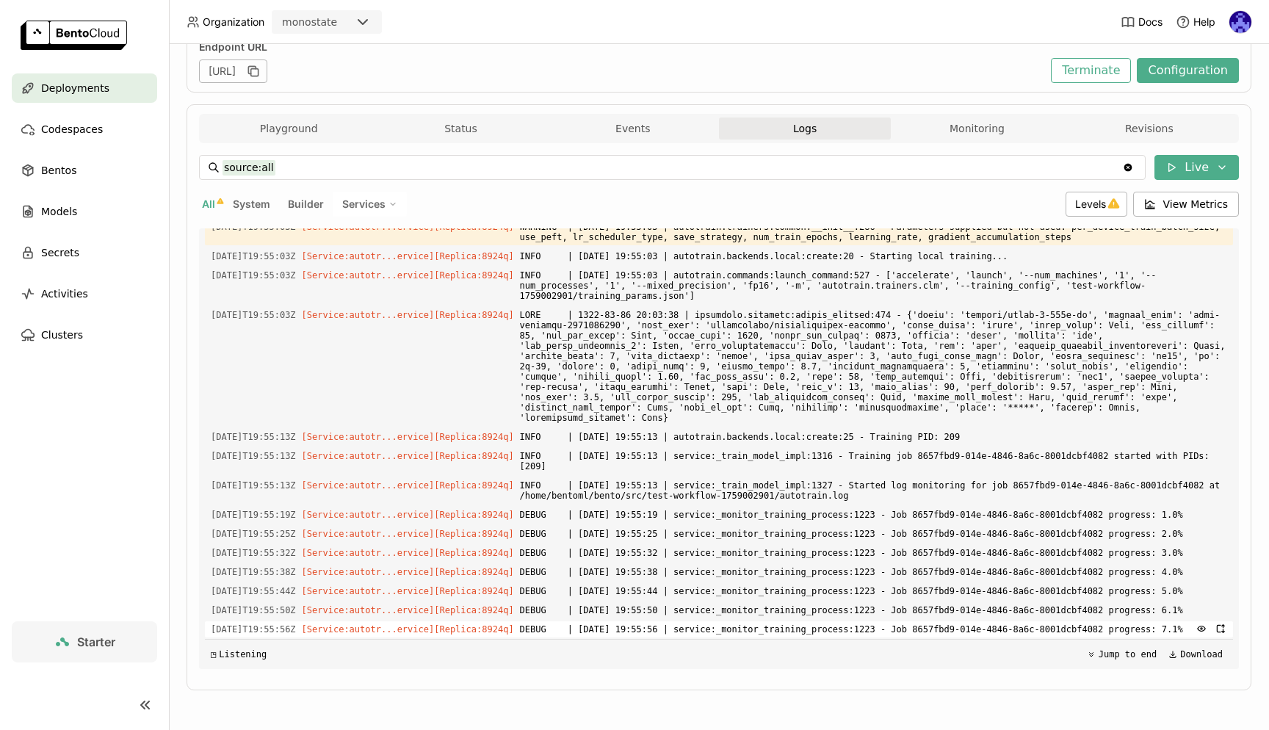
scroll to position [9432, 0]
drag, startPoint x: 750, startPoint y: 627, endPoint x: 559, endPoint y: 565, distance: 201.3
click at [573, 572] on div "Load older logs [DATE]T02:08:20Z [Service:autotr...ervice] [Replica: 2czbw ] [D…" at bounding box center [719, 448] width 1028 height 441
click at [553, 583] on span "DEBUG | [DATE] 19:55:44 | service:_monitor_training_process:1223 - Job 8657fbd9…" at bounding box center [873, 591] width 707 height 16
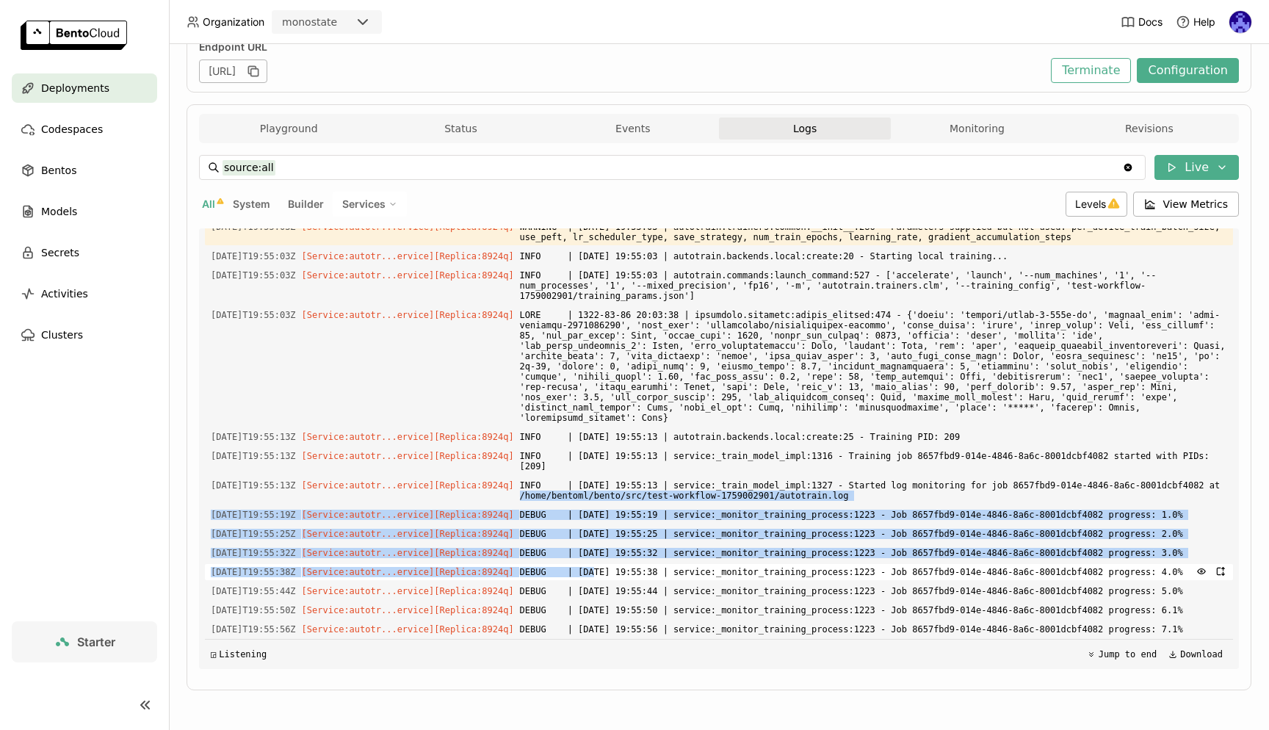
drag, startPoint x: 607, startPoint y: 426, endPoint x: 617, endPoint y: 532, distance: 106.2
click at [617, 532] on div "Load older logs [DATE]T02:08:20Z [Service:autotr...ervice] [Replica: 2czbw ] [D…" at bounding box center [719, 448] width 1028 height 441
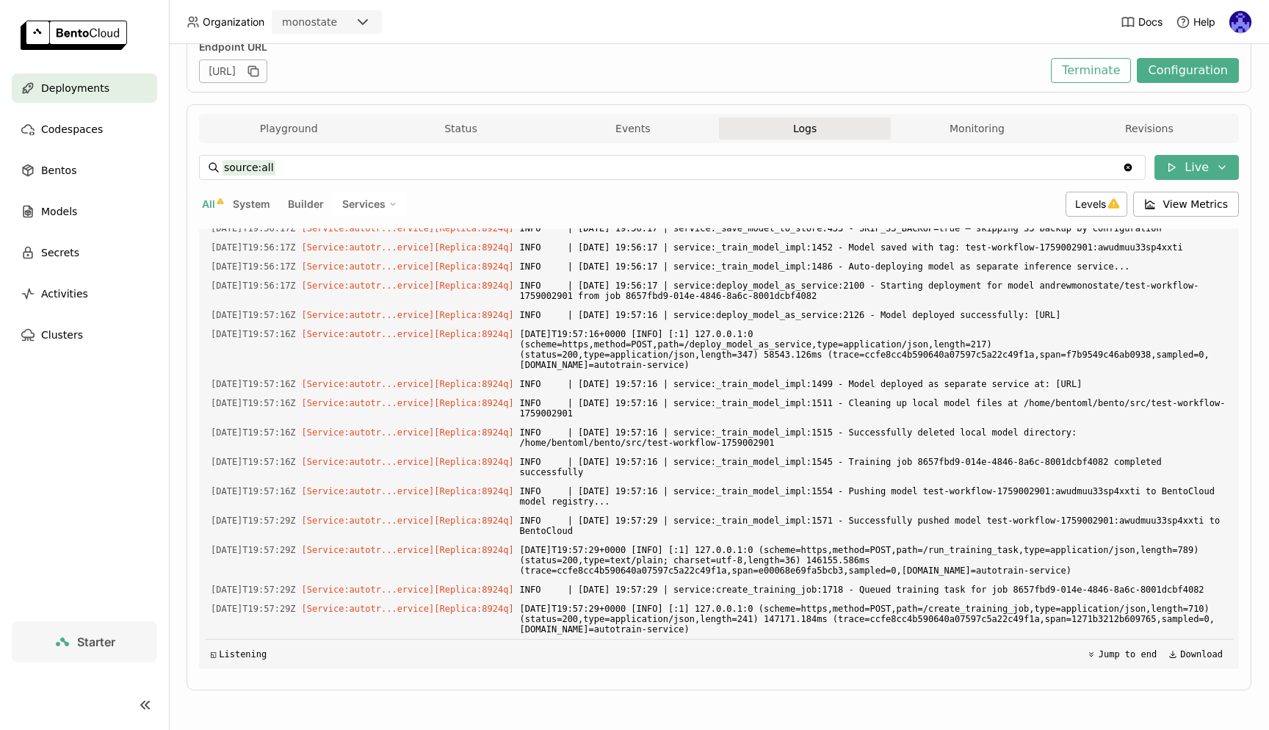
scroll to position [10138, 0]
click at [87, 209] on div "Models" at bounding box center [84, 211] width 145 height 29
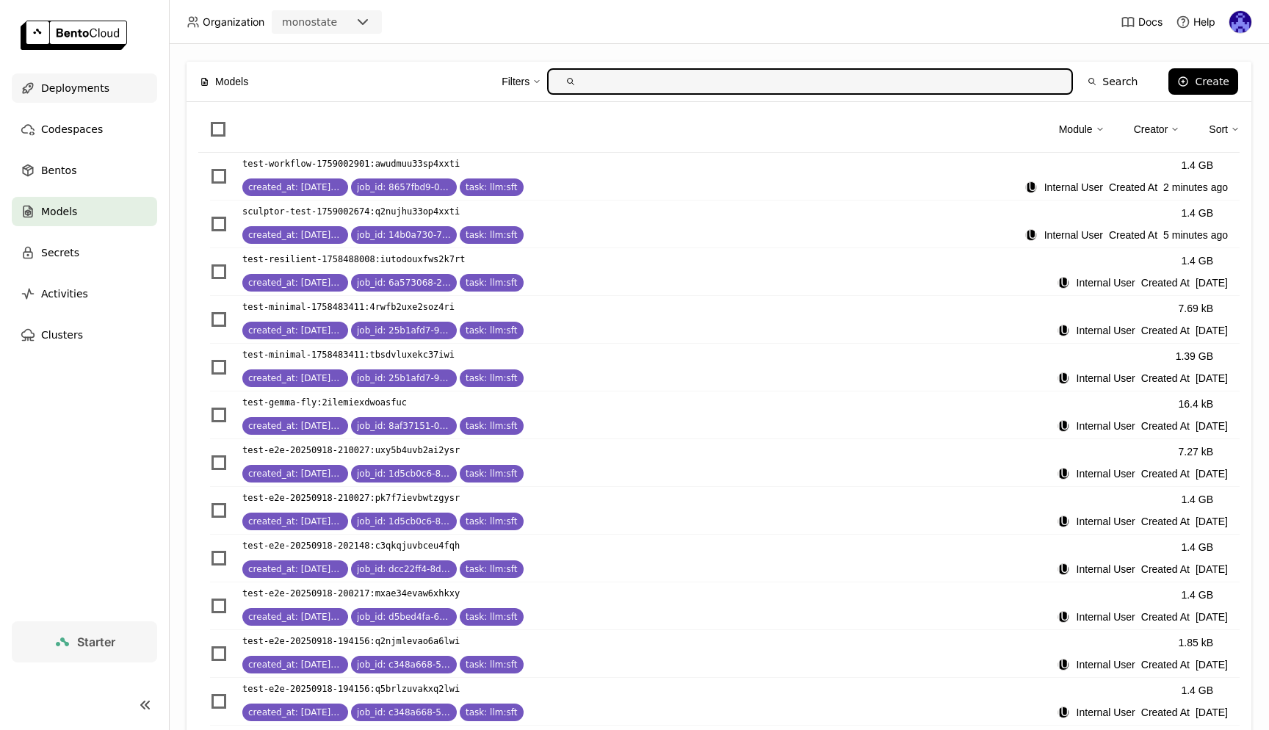
click at [68, 93] on span "Deployments" at bounding box center [75, 88] width 68 height 18
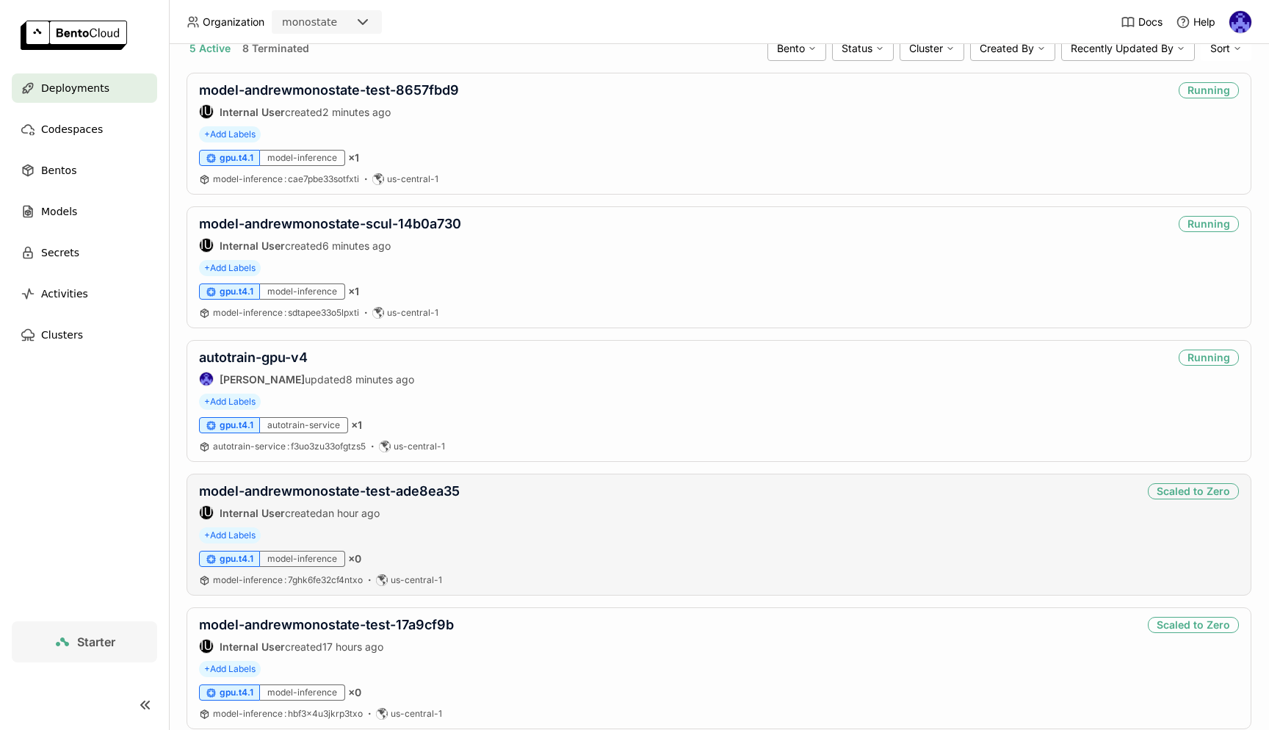
scroll to position [314, 0]
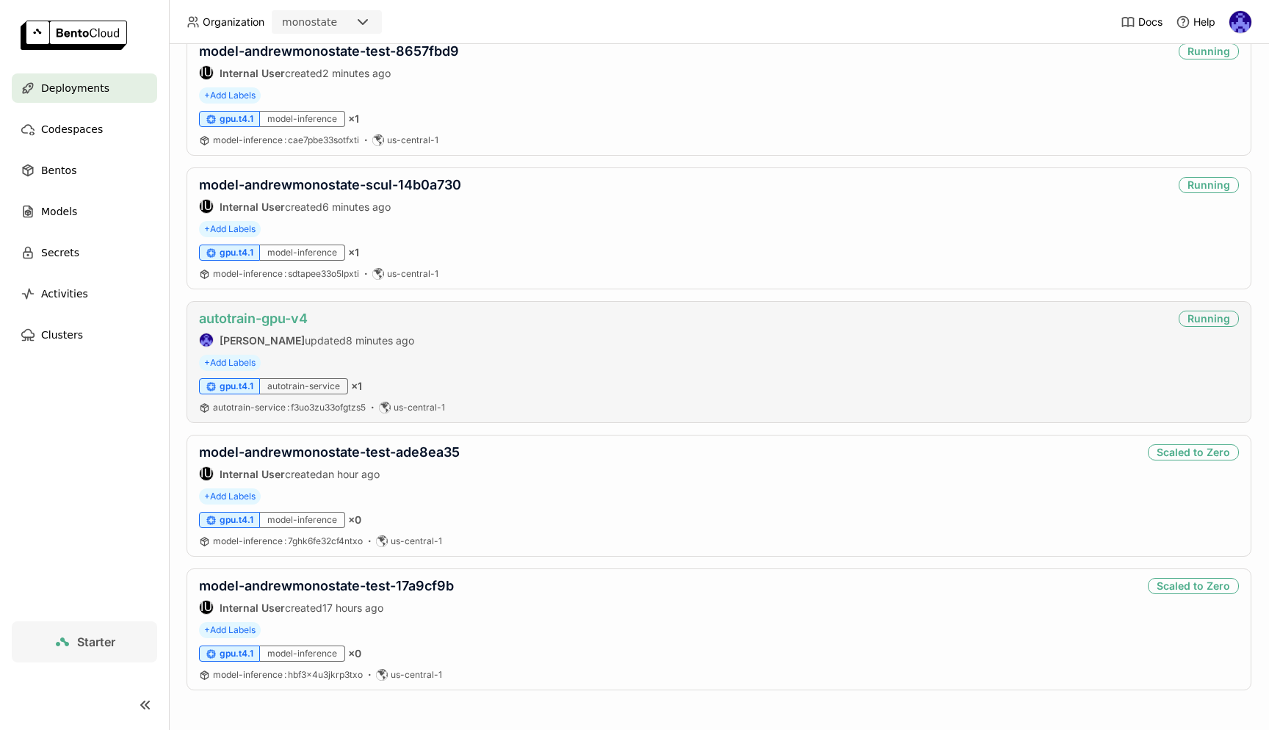
click at [277, 316] on link "autotrain-gpu-v4" at bounding box center [253, 318] width 109 height 15
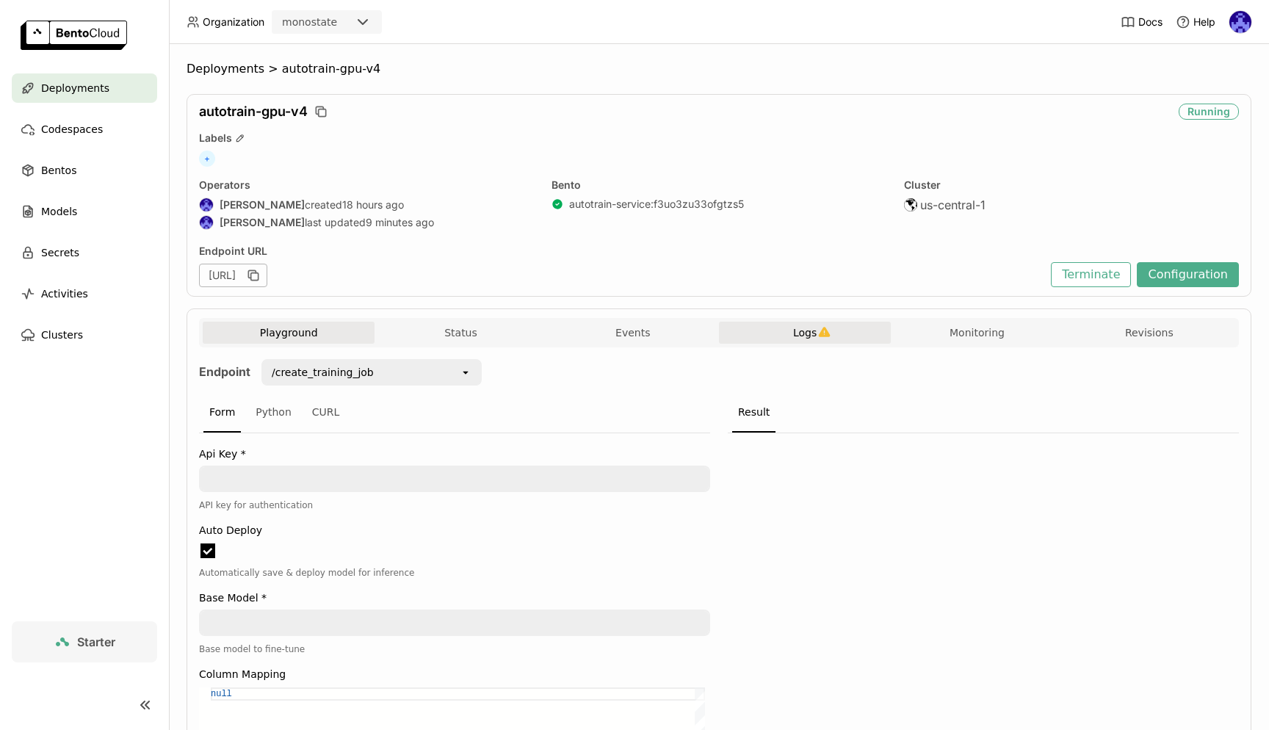
click at [818, 337] on icon "button" at bounding box center [824, 332] width 12 height 12
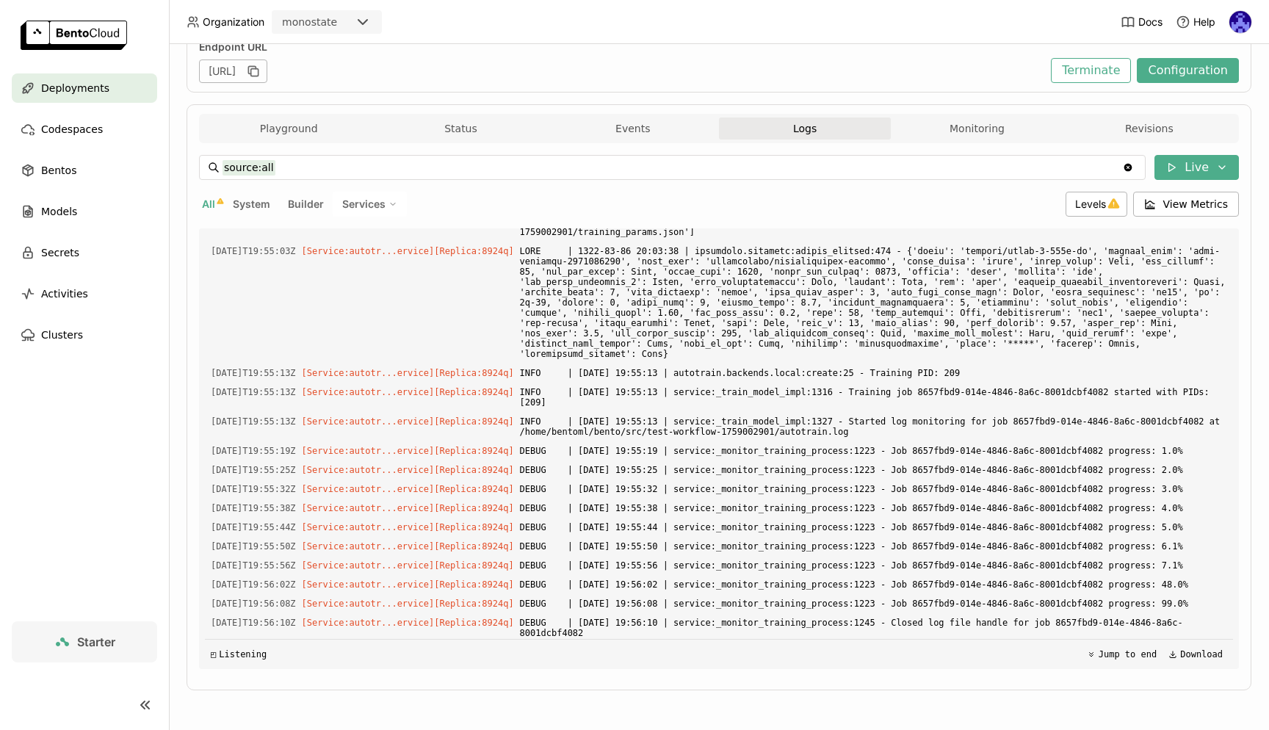
scroll to position [1499, 0]
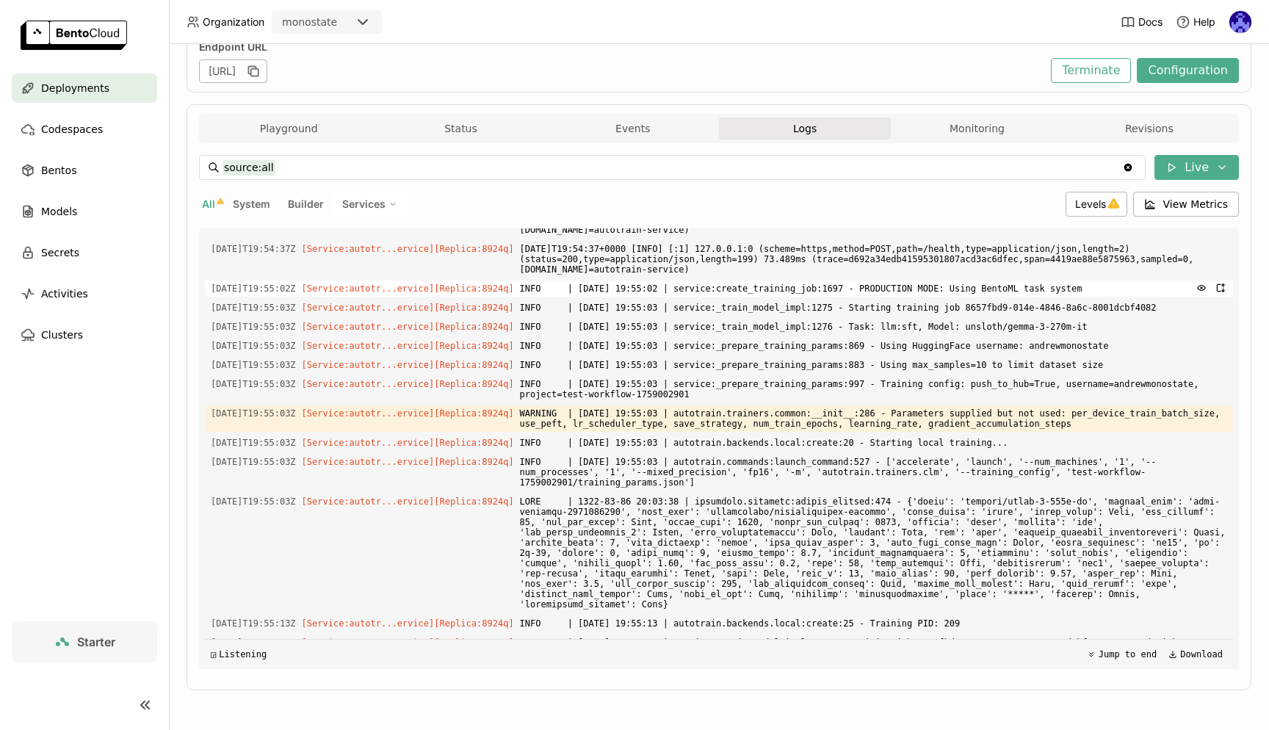
drag, startPoint x: 1119, startPoint y: 631, endPoint x: 847, endPoint y: 477, distance: 313.0
click at [847, 477] on div "Load older logs [DATE]T19:50:57Z [Service:autotr...ervice] [Replica: 8924q ] /a…" at bounding box center [719, 448] width 1028 height 441
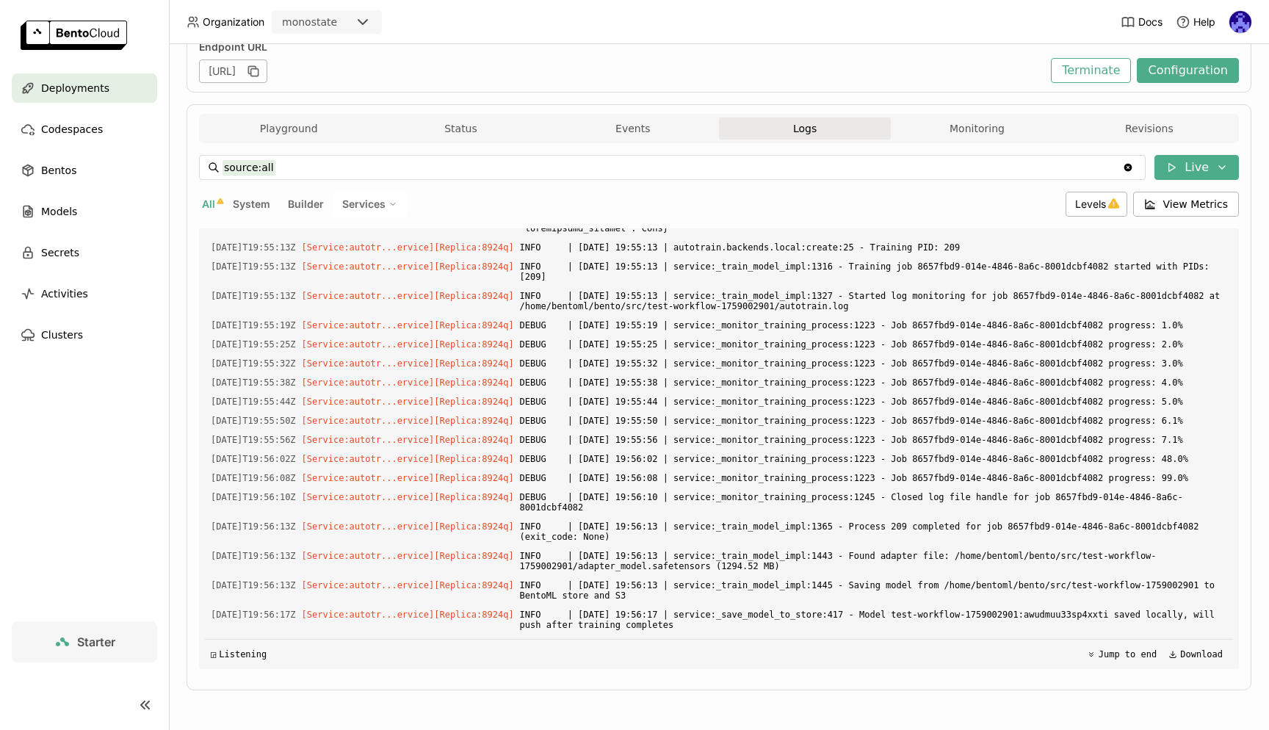
click at [704, 444] on div "Load older logs [DATE]T19:50:57Z [Service:autotr...ervice] [Replica: 8924q ] /a…" at bounding box center [719, 448] width 1028 height 441
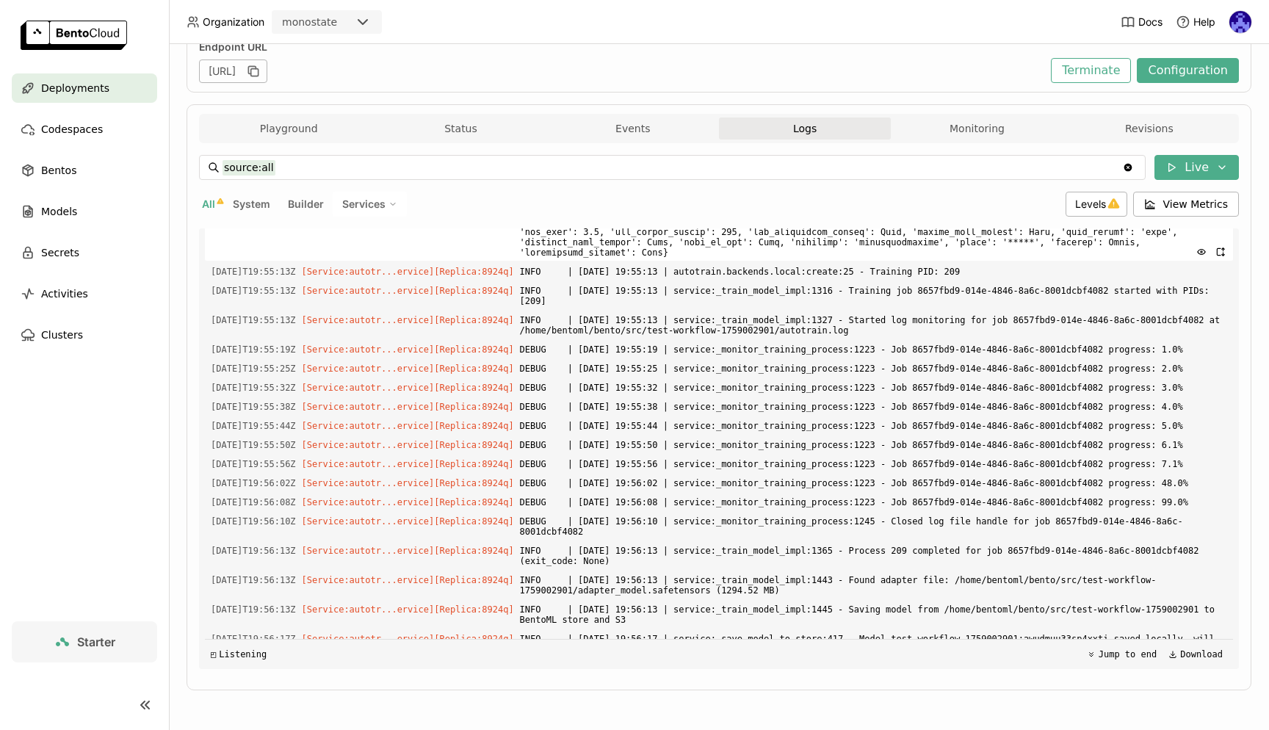
scroll to position [1786, 0]
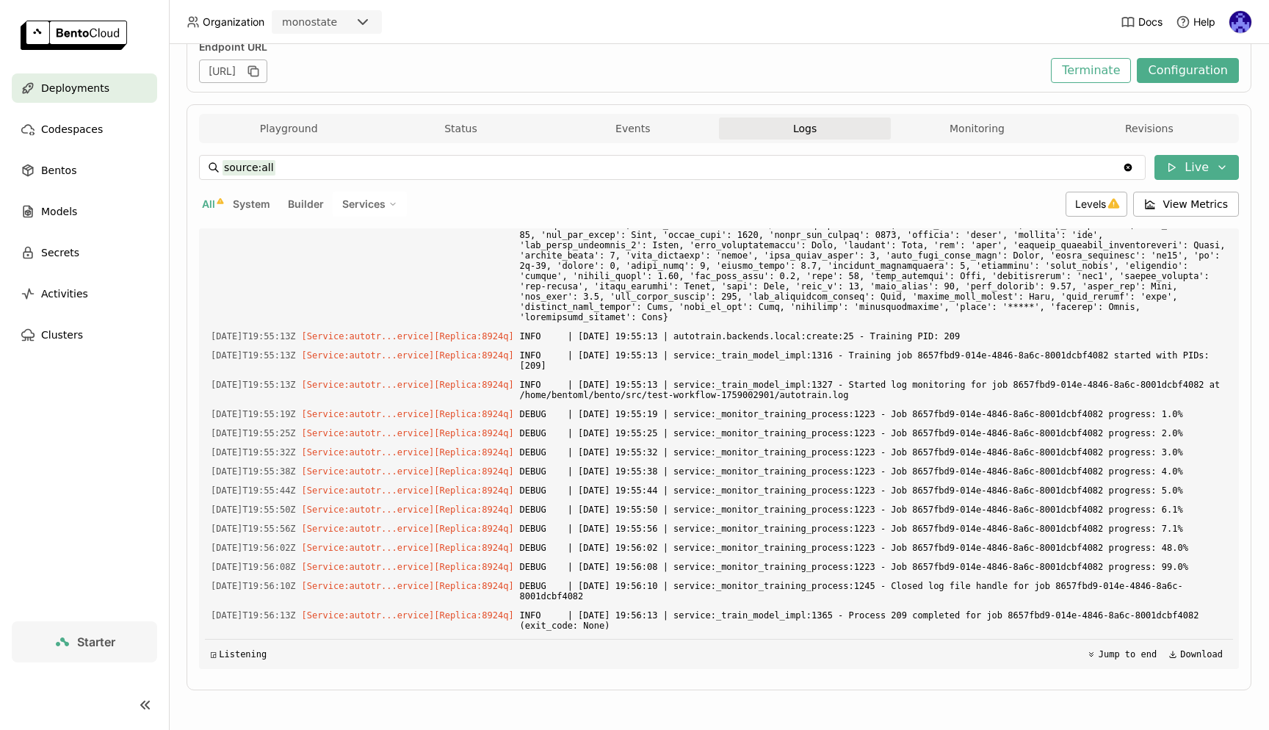
click at [599, 369] on div "Load older logs [DATE]T19:50:57Z [Service:autotr...ervice] [Replica: 8924q ] /a…" at bounding box center [719, 448] width 1028 height 441
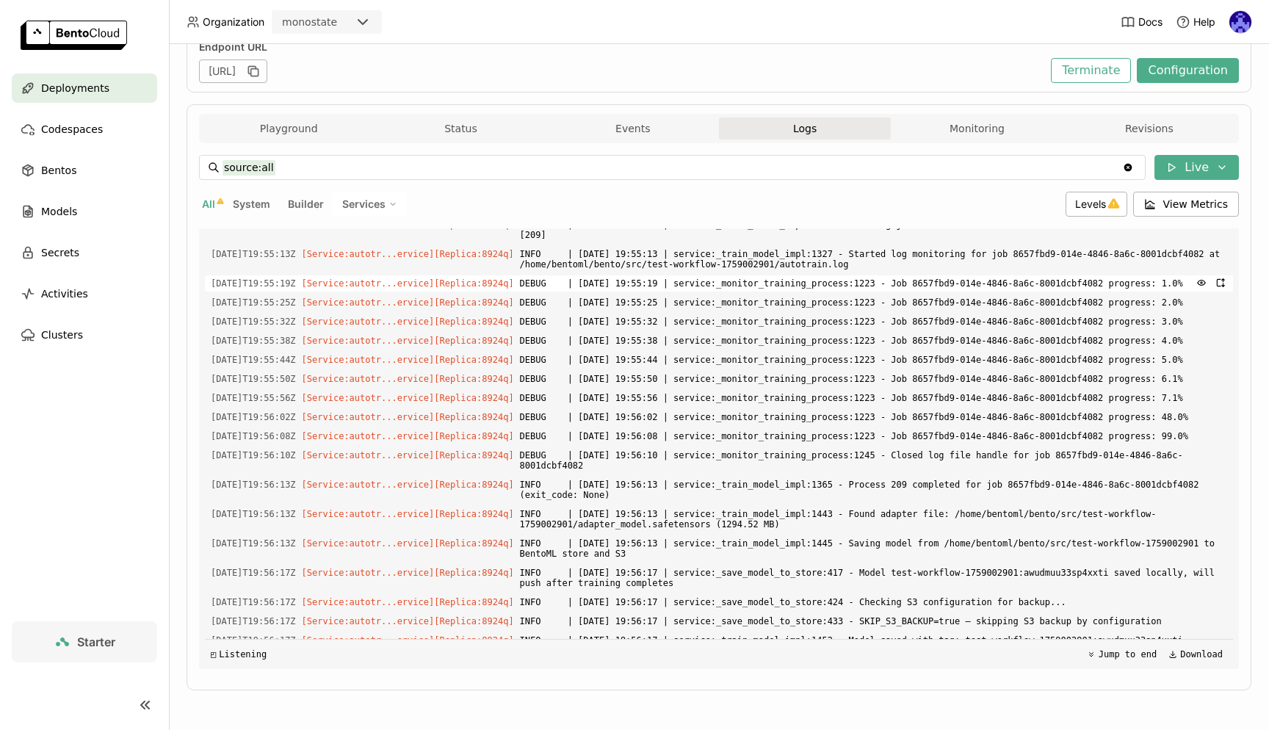
scroll to position [2669, 0]
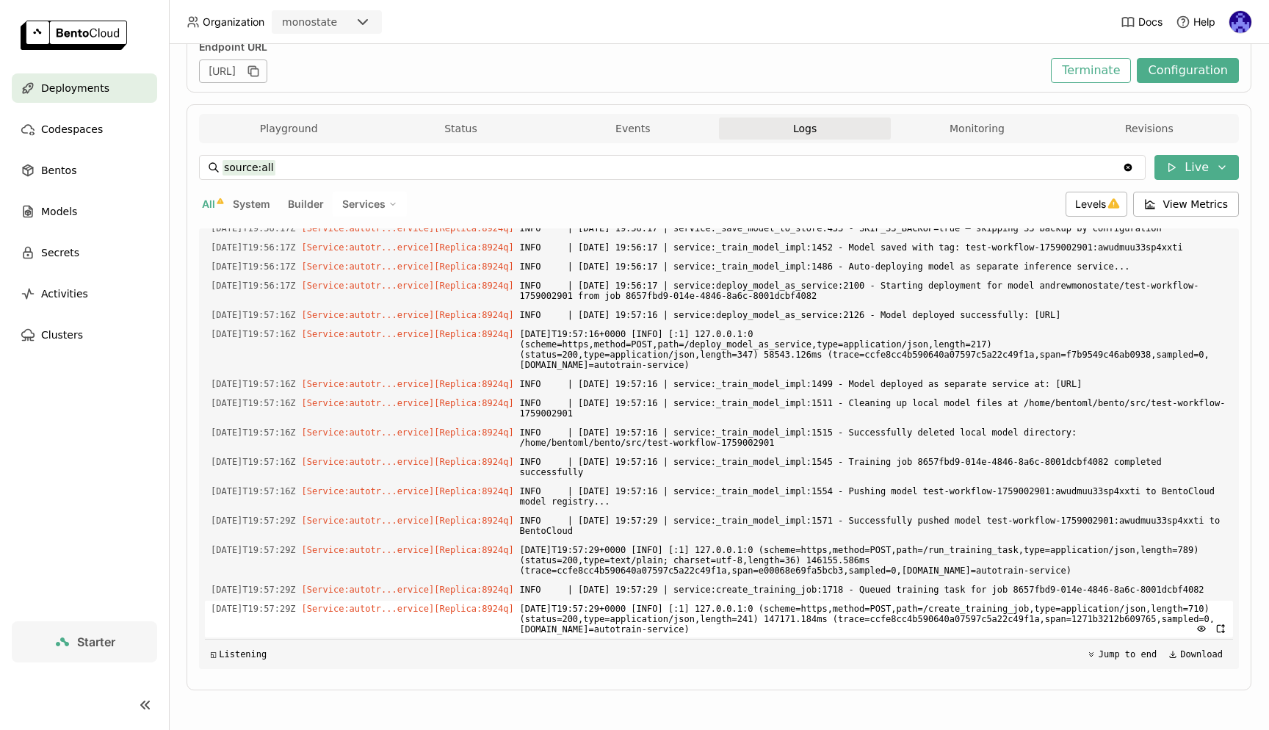
drag, startPoint x: 540, startPoint y: 416, endPoint x: 1123, endPoint y: 635, distance: 623.0
click at [1123, 635] on div "Load older logs [DATE]T19:50:57Z [Service:autotr...ervice] [Replica: 8924q ] /a…" at bounding box center [719, 448] width 1028 height 441
copy div "[DATE]T19:53:41+0000 [INFO] [:1] 127.0.0.1:0 (scheme=https,method=POST,path=/de…"
